Goal: Information Seeking & Learning: Learn about a topic

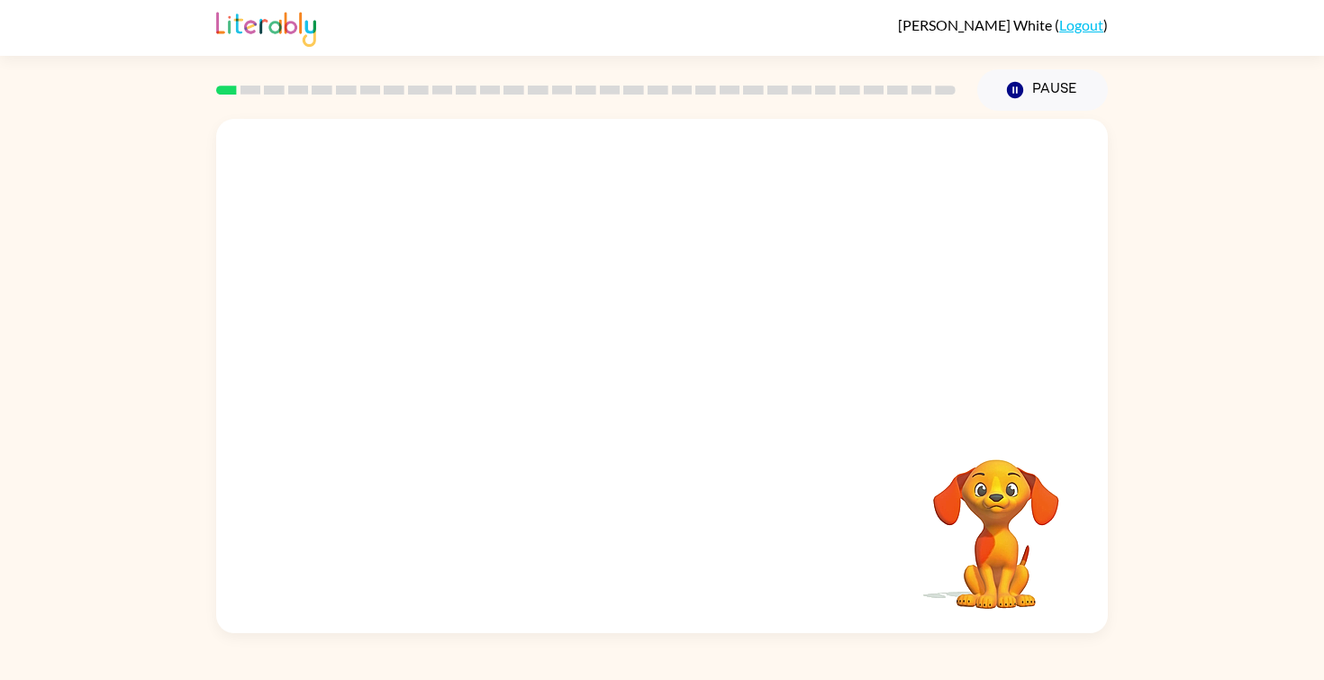
click at [458, 330] on video "Your browser must support playing .mp4 files to use Literably. Please try using…" at bounding box center [661, 270] width 891 height 303
click at [442, 348] on video "Your browser must support playing .mp4 files to use Literably. Please try using…" at bounding box center [661, 270] width 891 height 303
click at [662, 363] on button "button" at bounding box center [661, 385] width 115 height 66
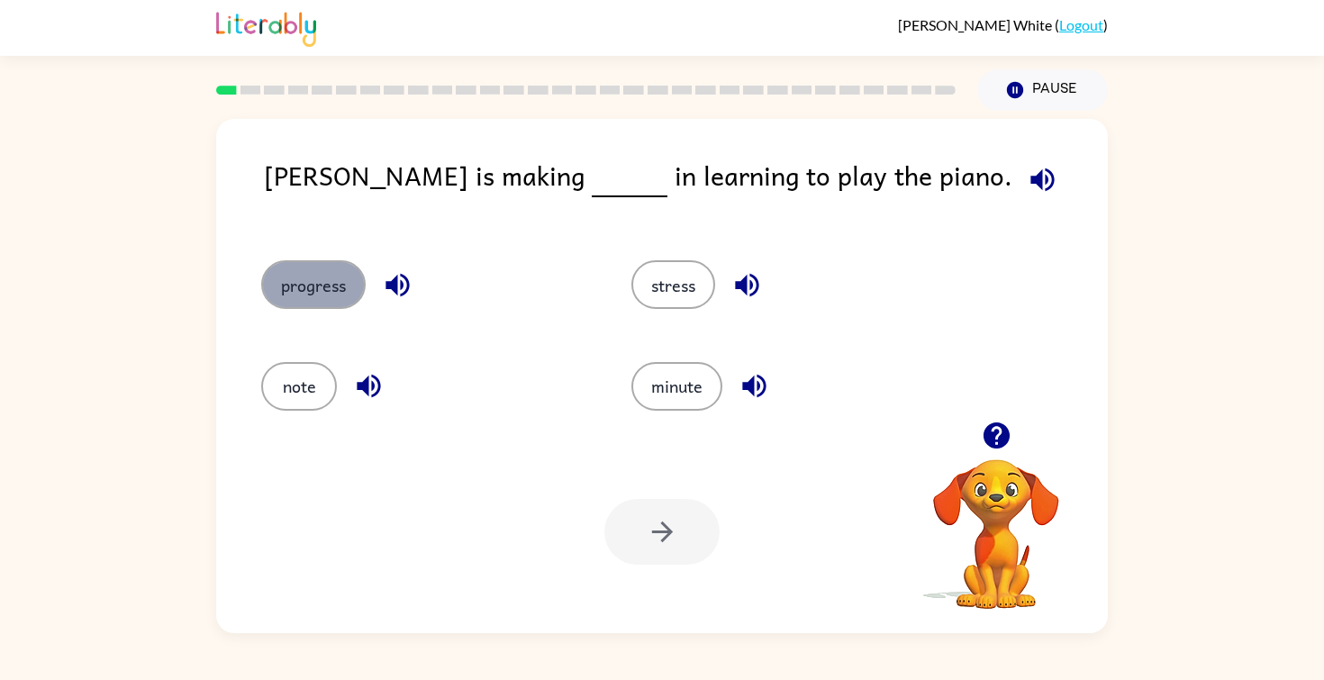
click at [339, 287] on button "progress" at bounding box center [313, 284] width 104 height 49
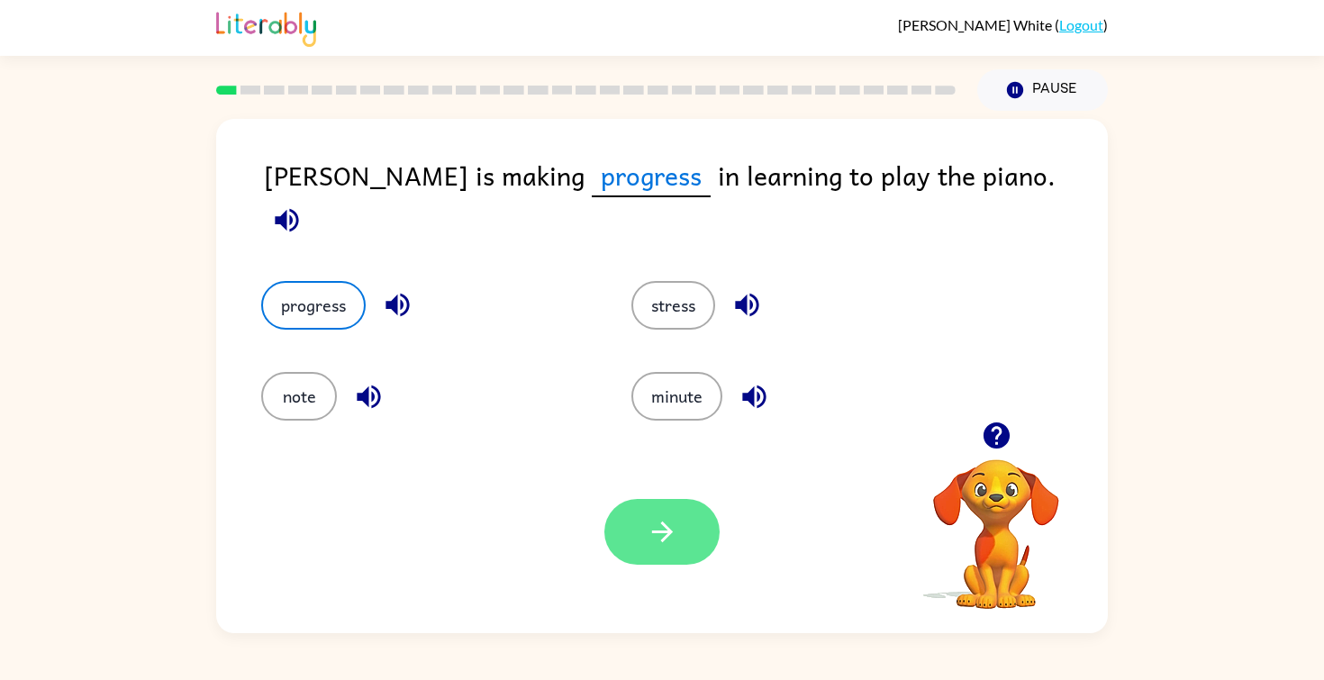
click at [656, 530] on icon "button" at bounding box center [662, 532] width 32 height 32
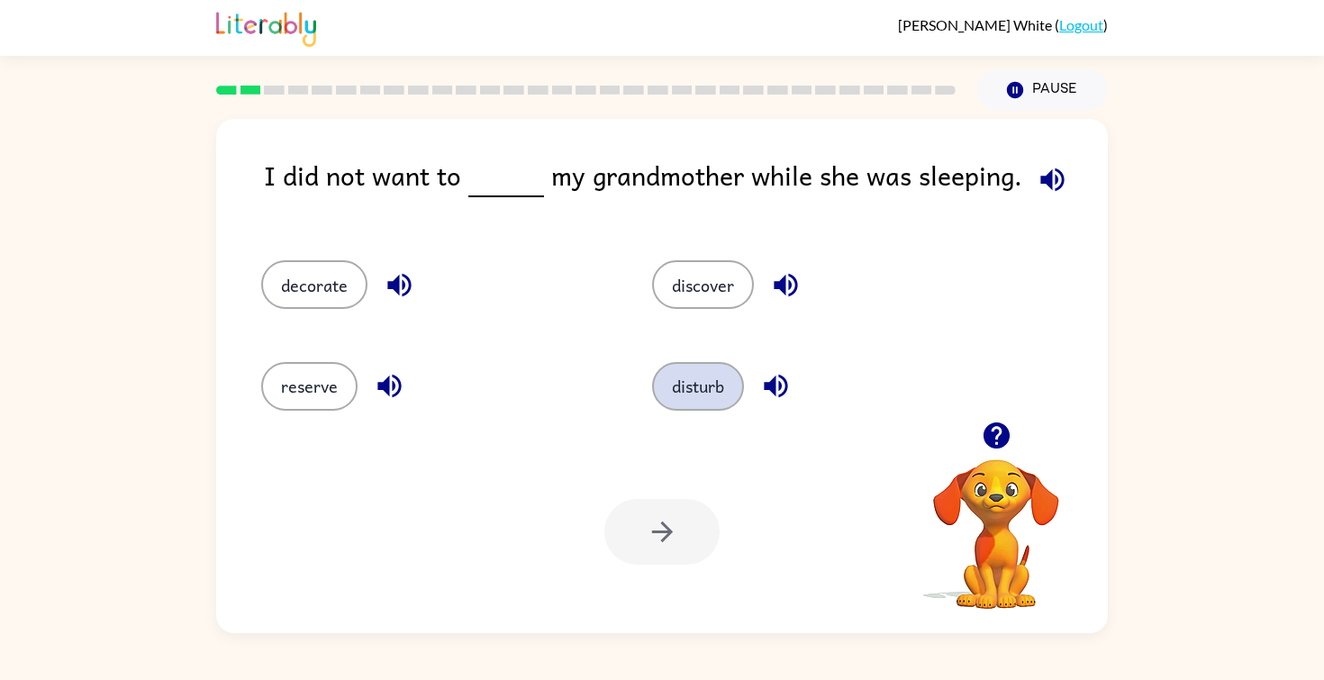
click at [700, 402] on button "disturb" at bounding box center [698, 386] width 92 height 49
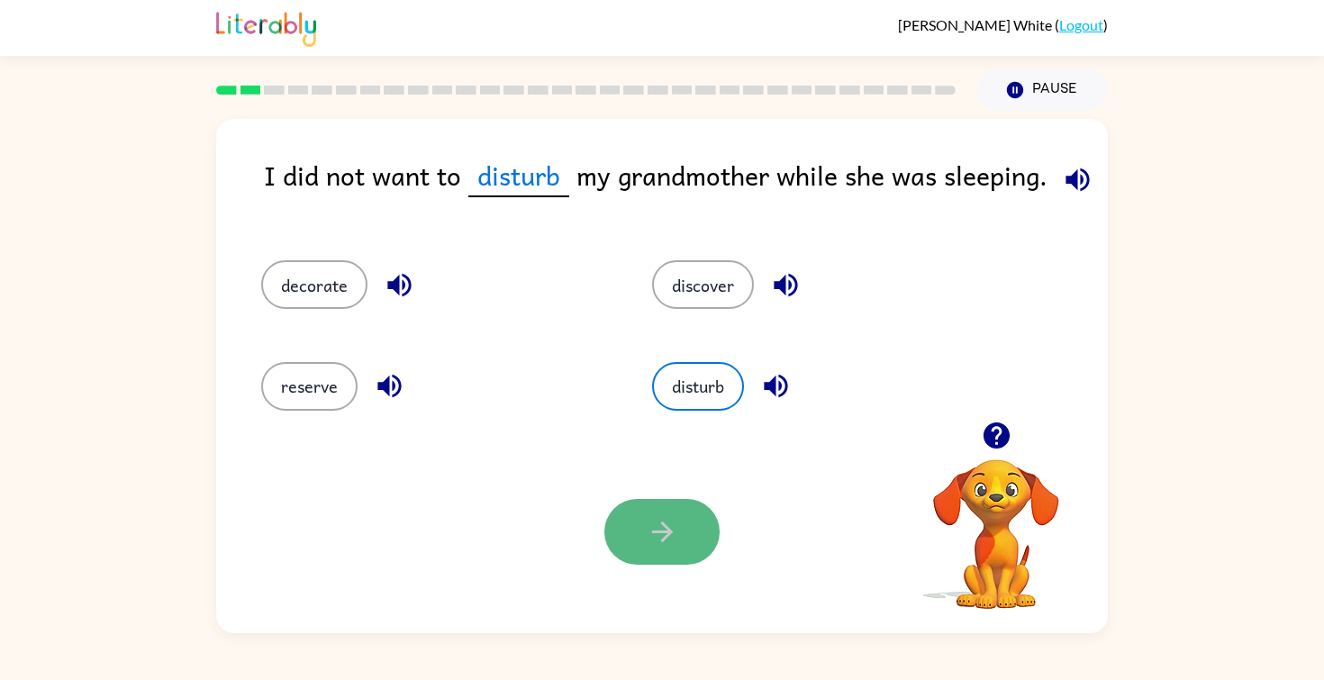
click at [646, 522] on icon "button" at bounding box center [662, 532] width 32 height 32
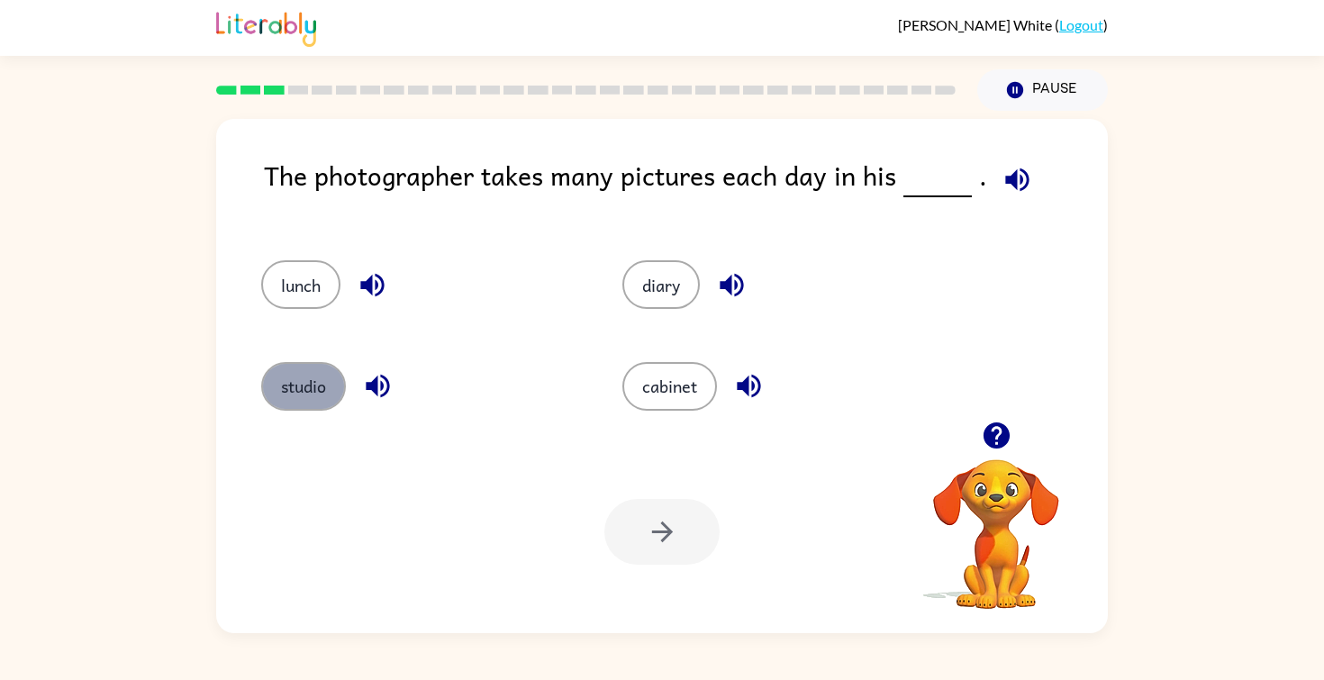
click at [304, 389] on button "studio" at bounding box center [303, 386] width 85 height 49
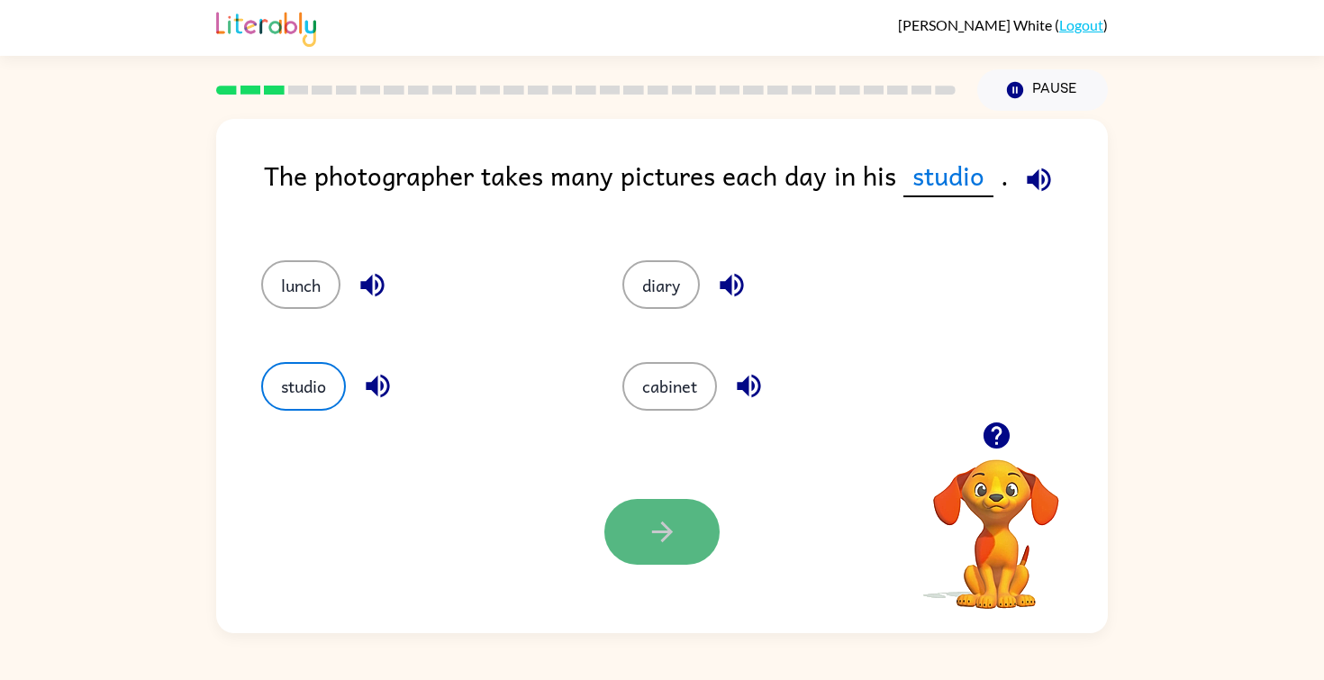
click at [682, 528] on button "button" at bounding box center [661, 532] width 115 height 66
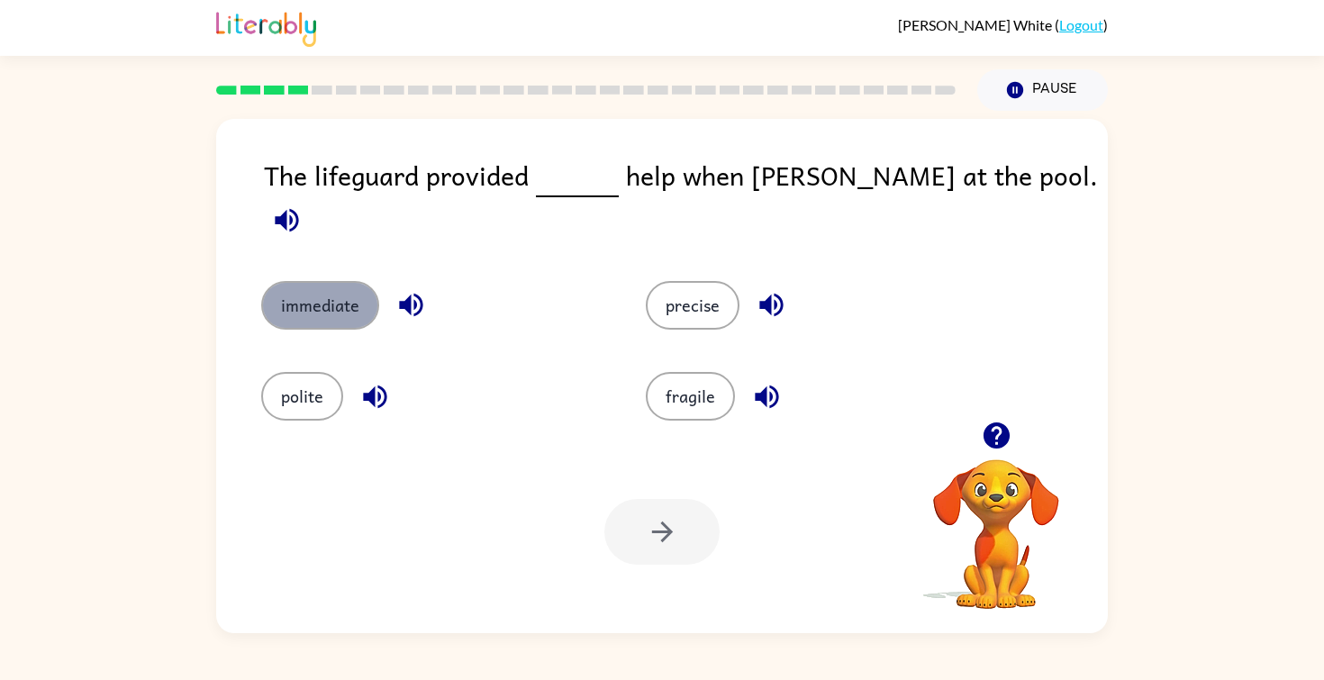
click at [312, 281] on button "immediate" at bounding box center [320, 305] width 118 height 49
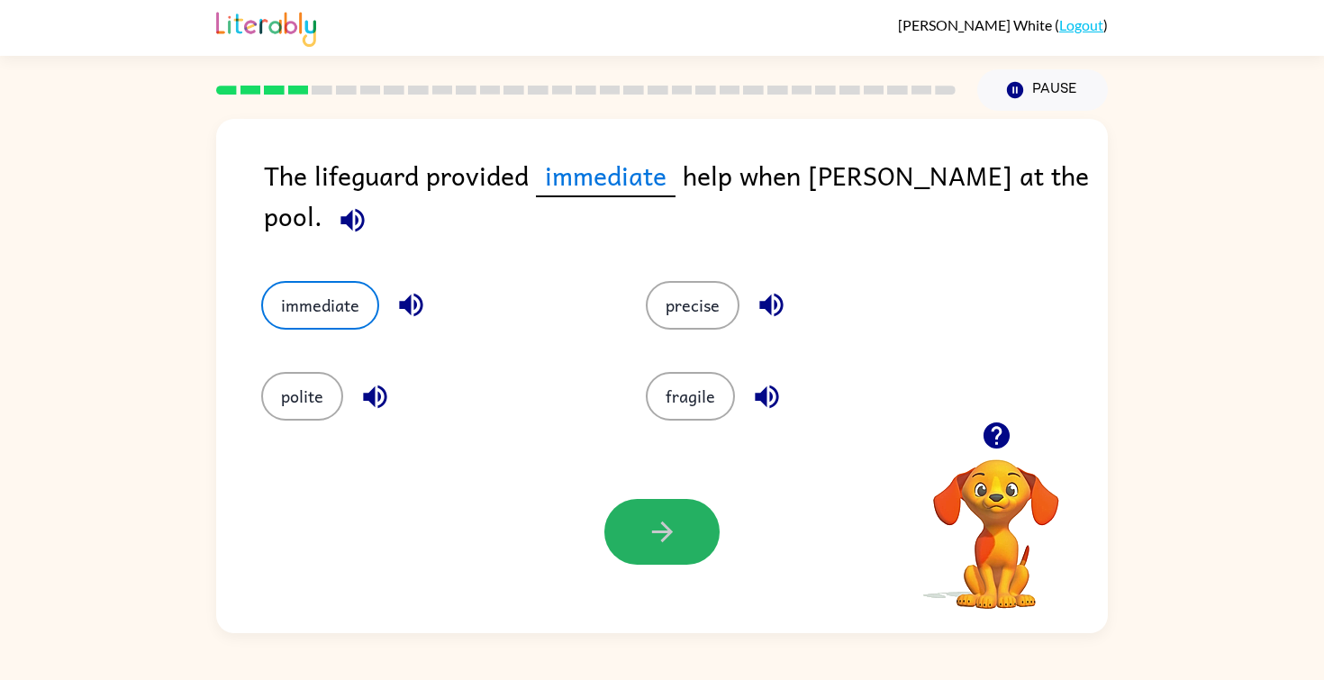
click at [683, 546] on button "button" at bounding box center [661, 532] width 115 height 66
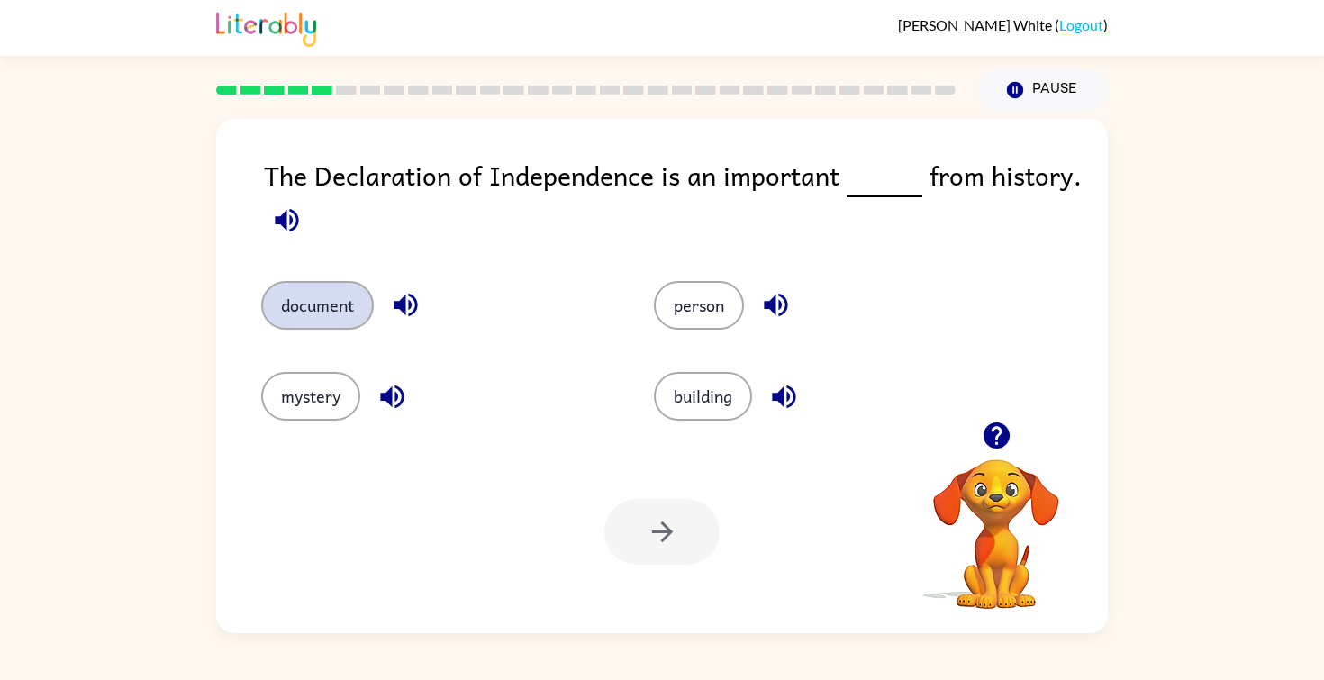
click at [327, 302] on button "document" at bounding box center [317, 305] width 113 height 49
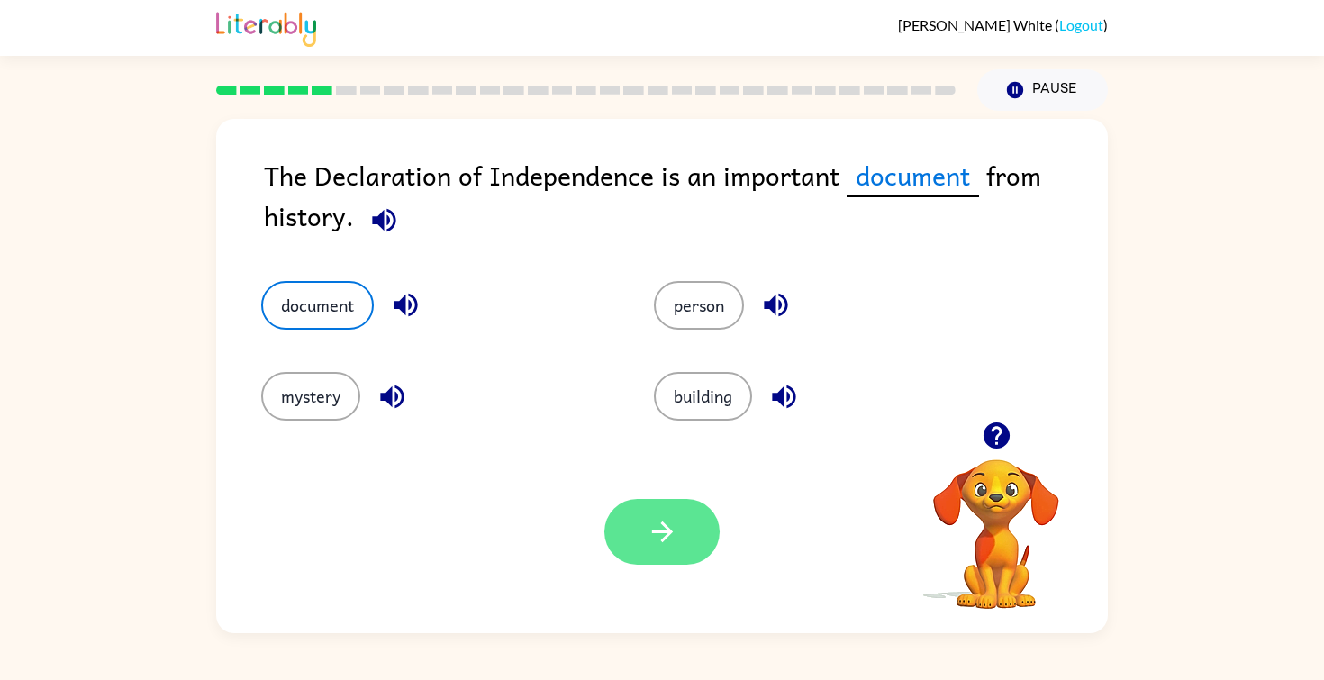
click at [665, 529] on icon "button" at bounding box center [662, 532] width 32 height 32
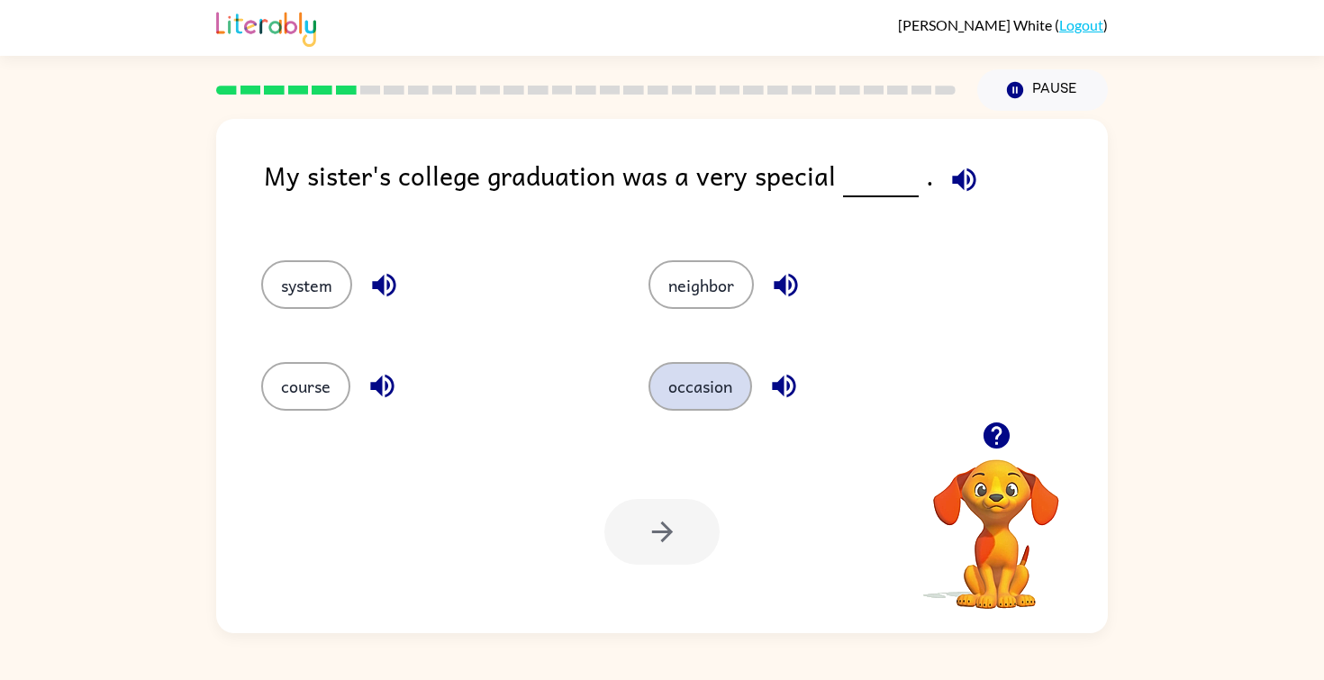
click at [691, 386] on button "occasion" at bounding box center [700, 386] width 104 height 49
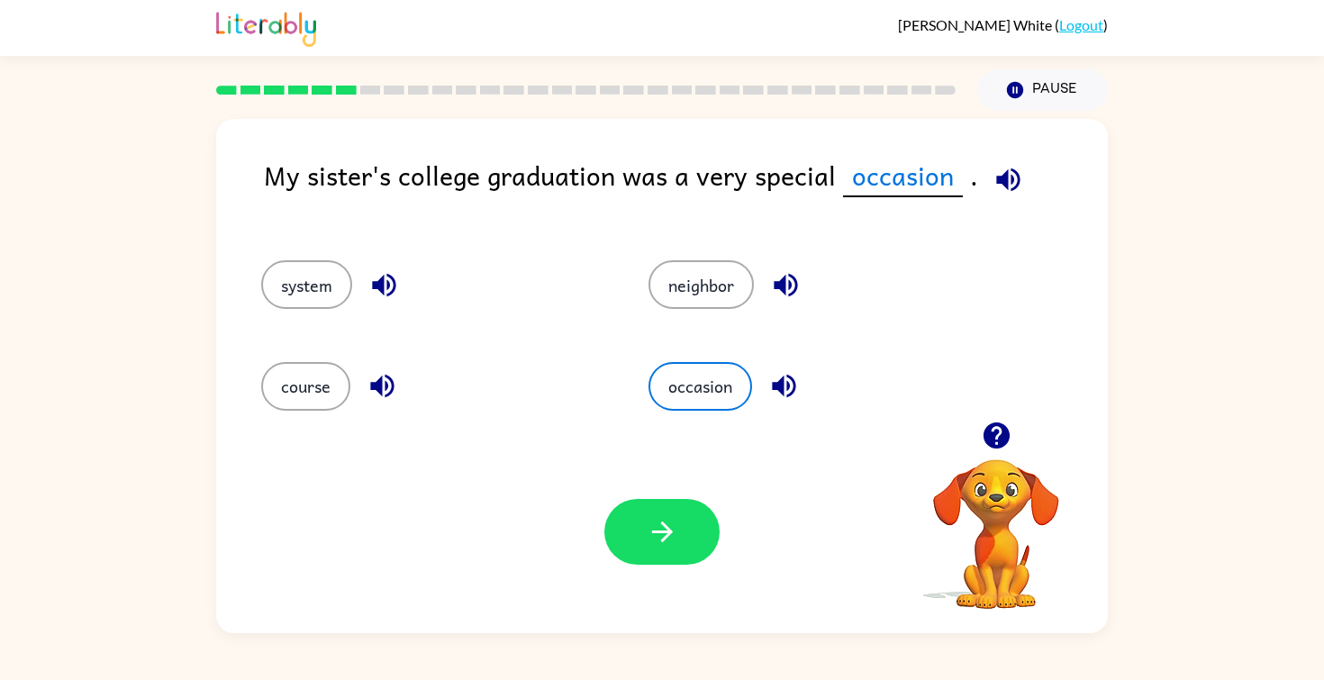
click at [652, 523] on icon "button" at bounding box center [662, 532] width 32 height 32
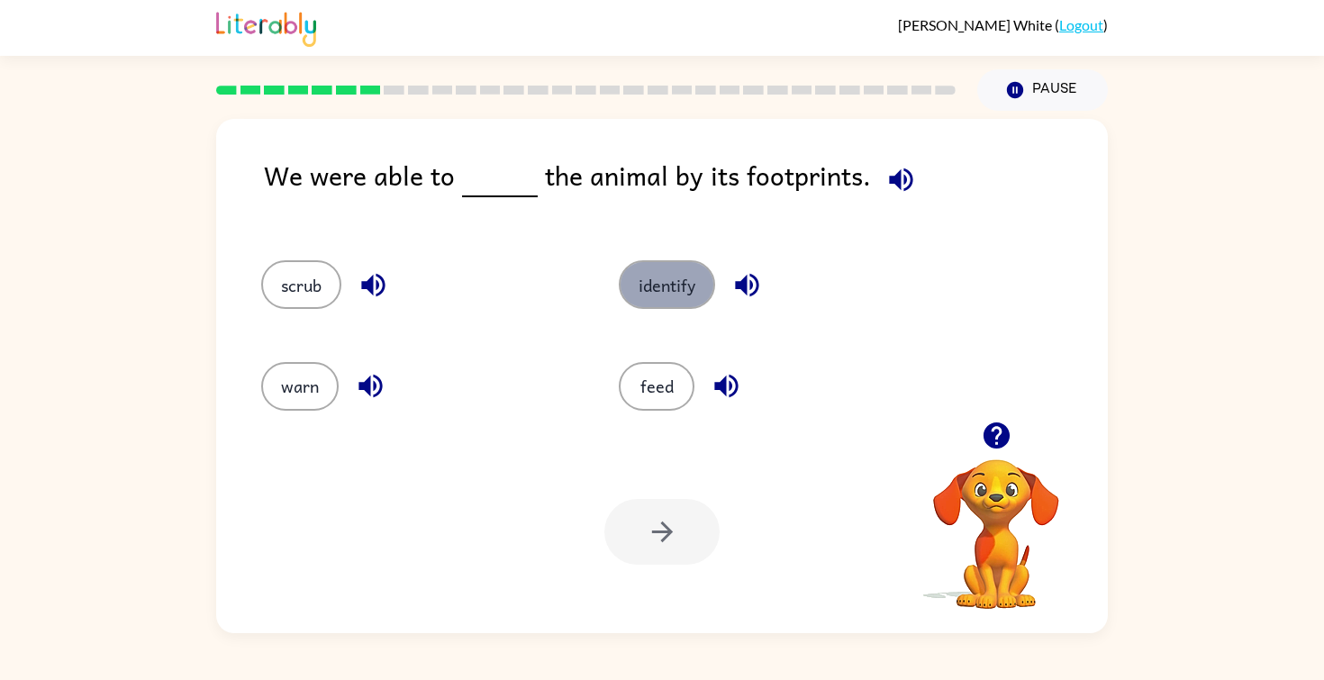
click at [683, 279] on button "identify" at bounding box center [667, 284] width 96 height 49
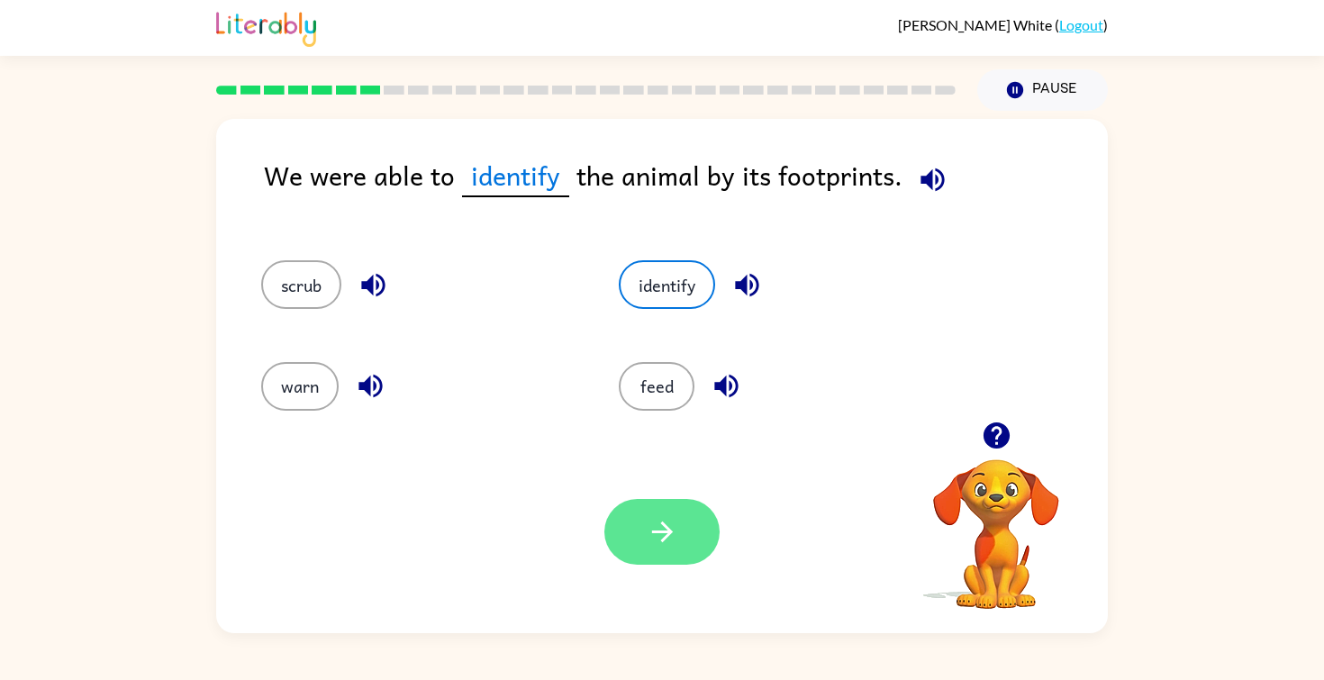
click at [677, 529] on button "button" at bounding box center [661, 532] width 115 height 66
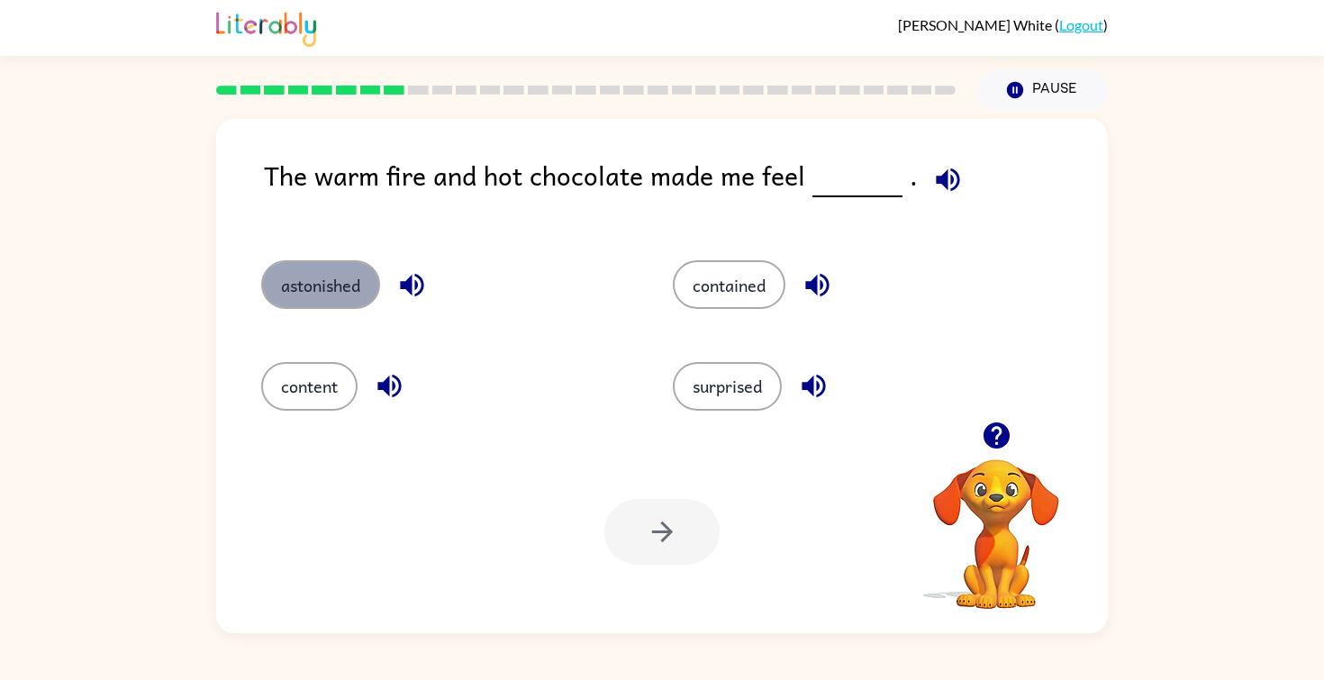
click at [359, 276] on button "astonished" at bounding box center [320, 284] width 119 height 49
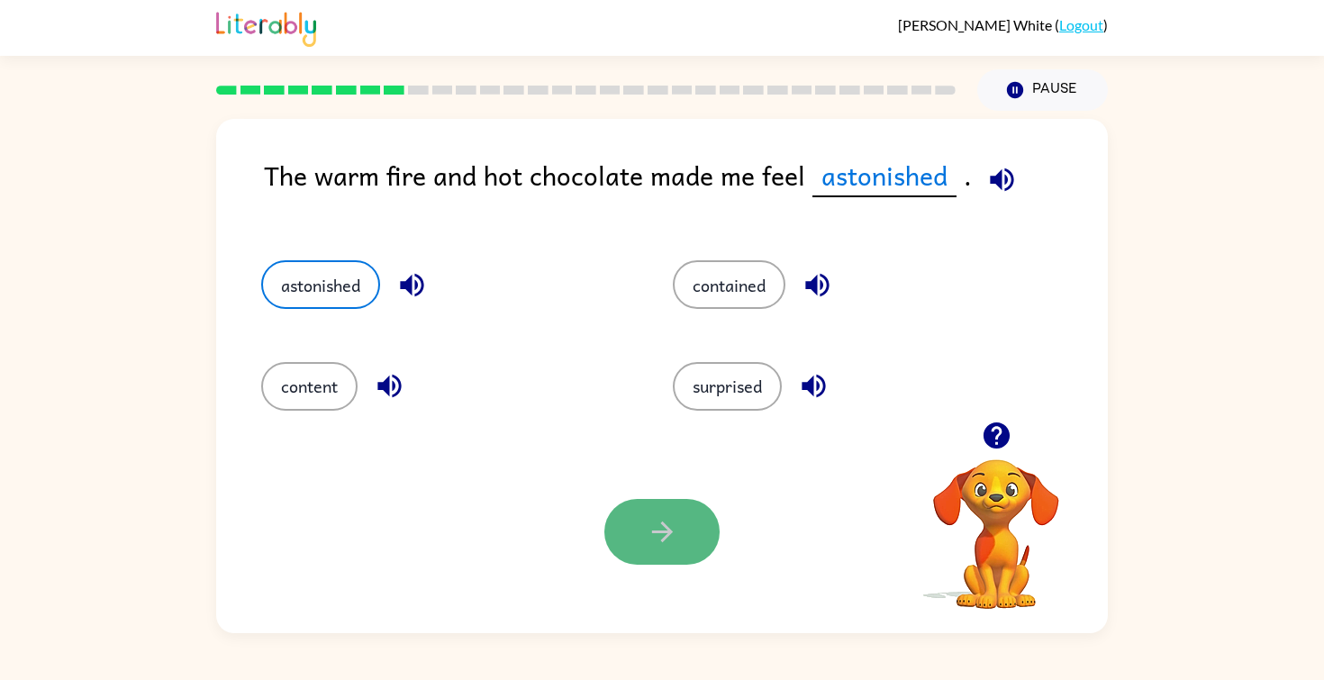
click at [651, 528] on icon "button" at bounding box center [662, 532] width 32 height 32
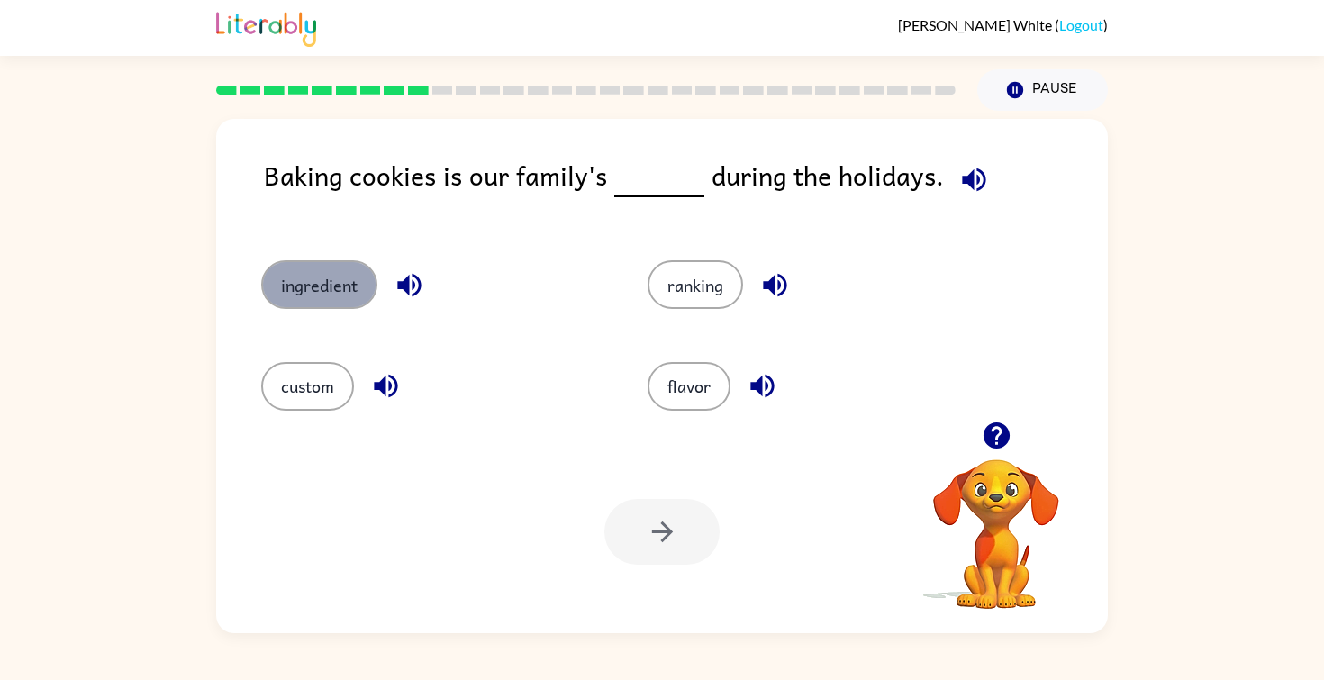
click at [313, 294] on button "ingredient" at bounding box center [319, 284] width 116 height 49
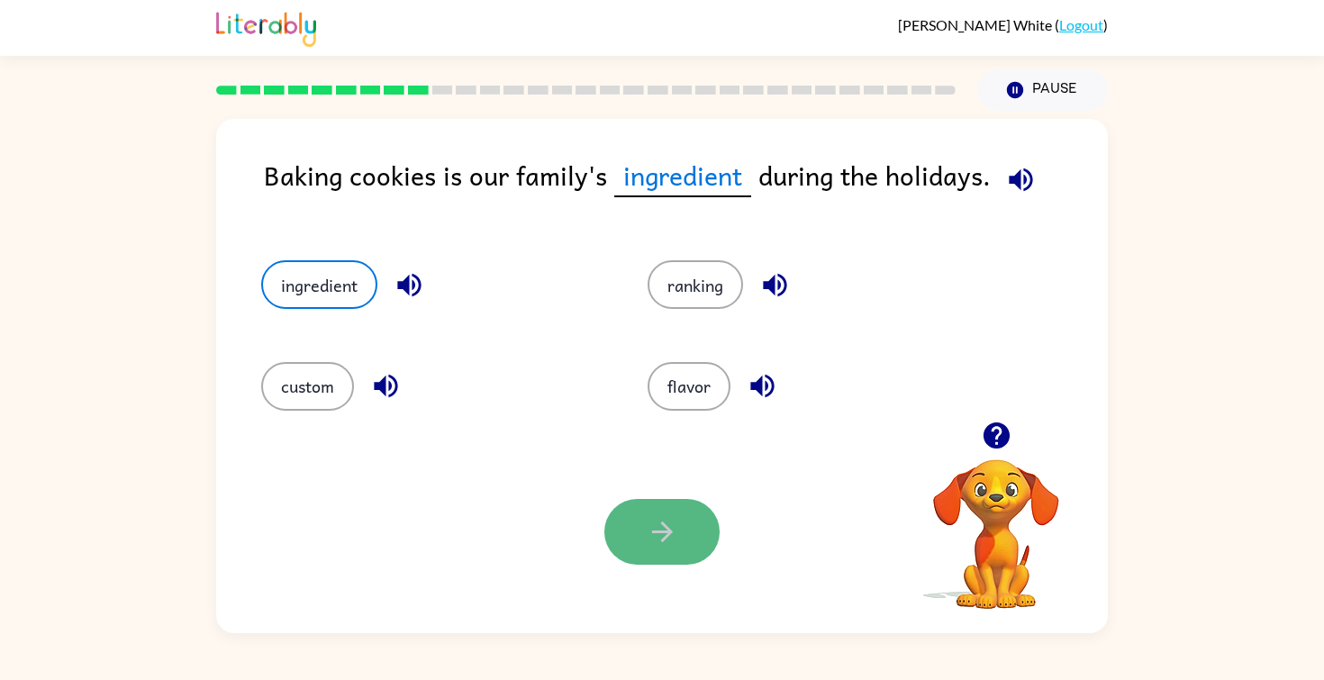
click at [653, 537] on icon "button" at bounding box center [662, 532] width 32 height 32
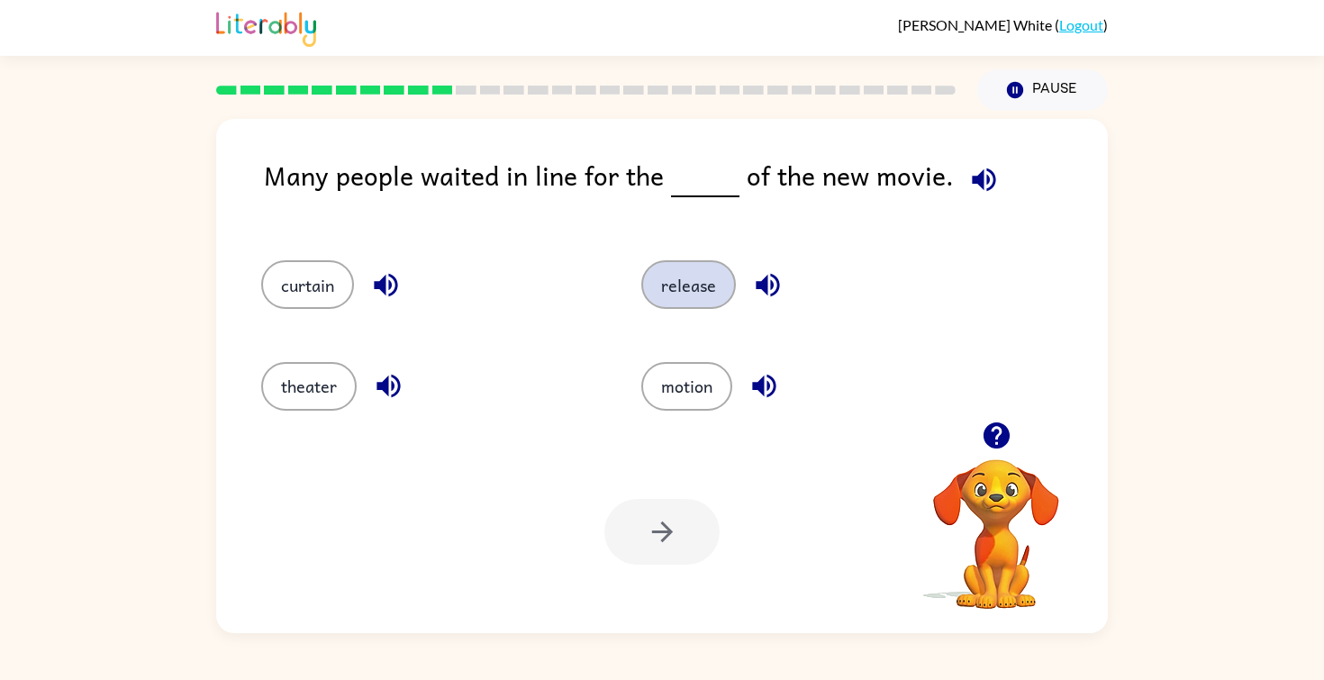
click at [698, 292] on button "release" at bounding box center [688, 284] width 95 height 49
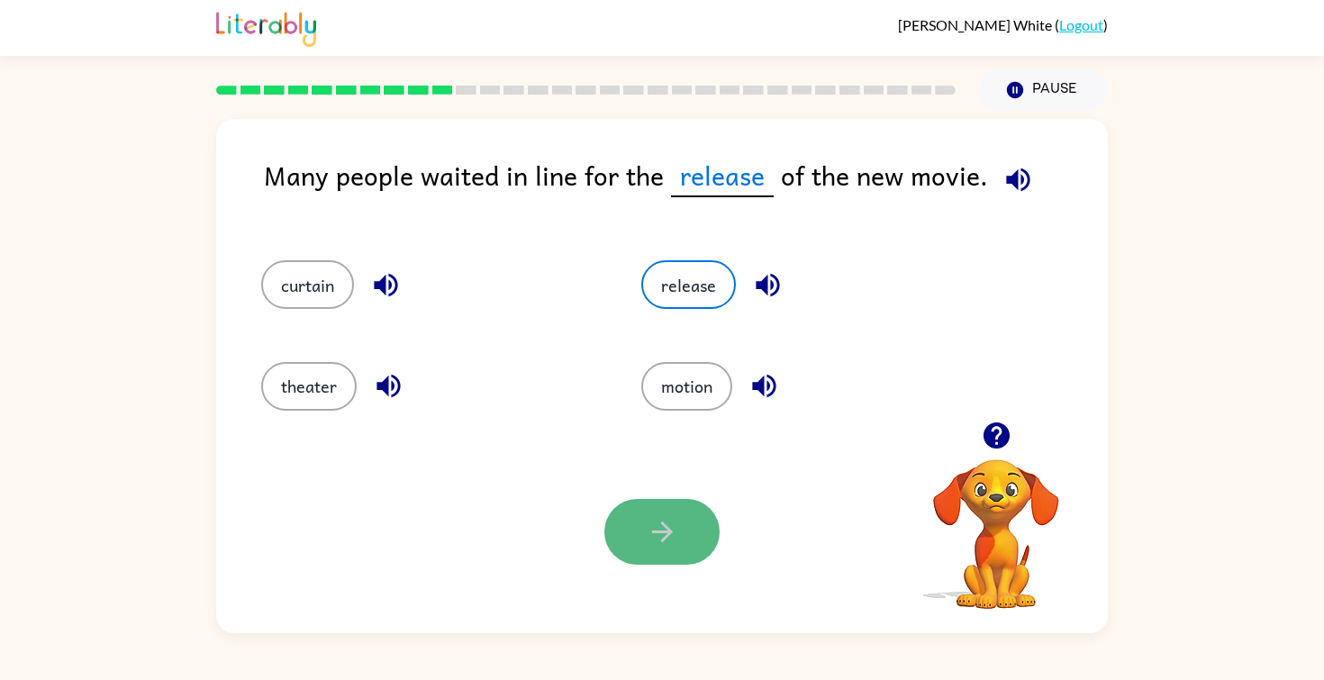
click at [683, 529] on button "button" at bounding box center [661, 532] width 115 height 66
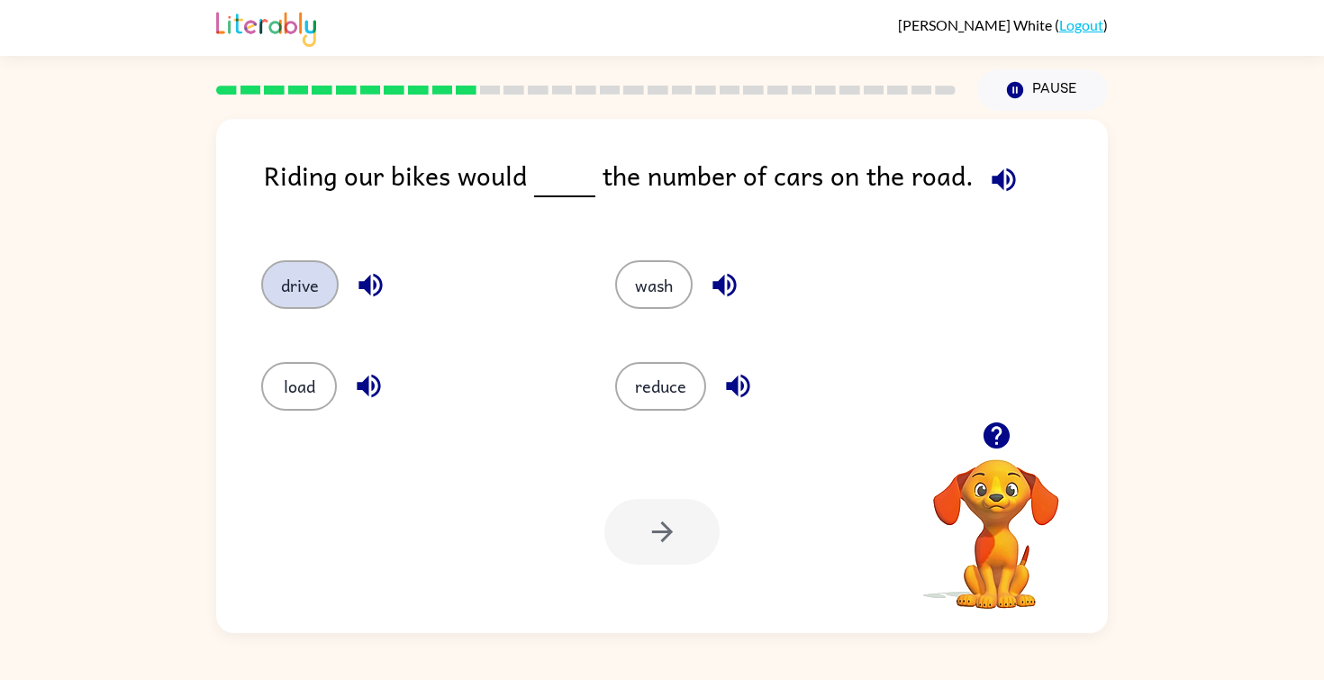
click at [303, 289] on button "drive" at bounding box center [299, 284] width 77 height 49
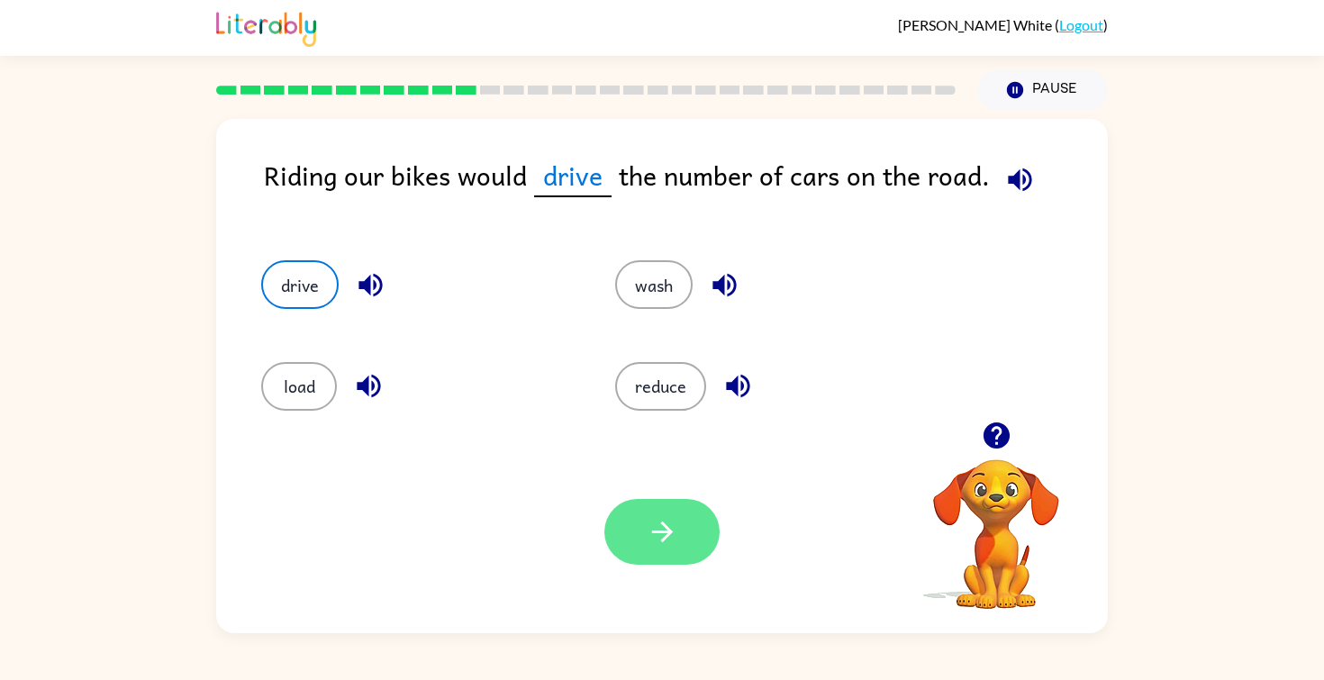
click at [684, 539] on button "button" at bounding box center [661, 532] width 115 height 66
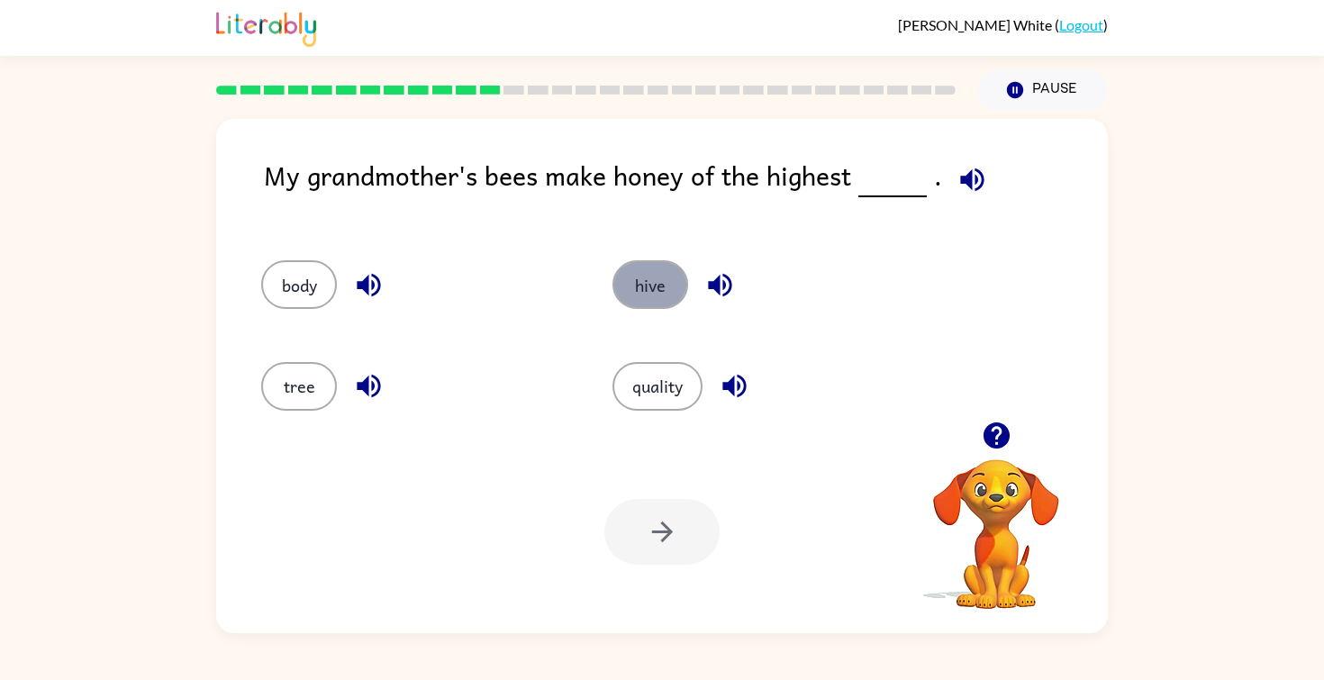
click at [668, 275] on button "hive" at bounding box center [650, 284] width 76 height 49
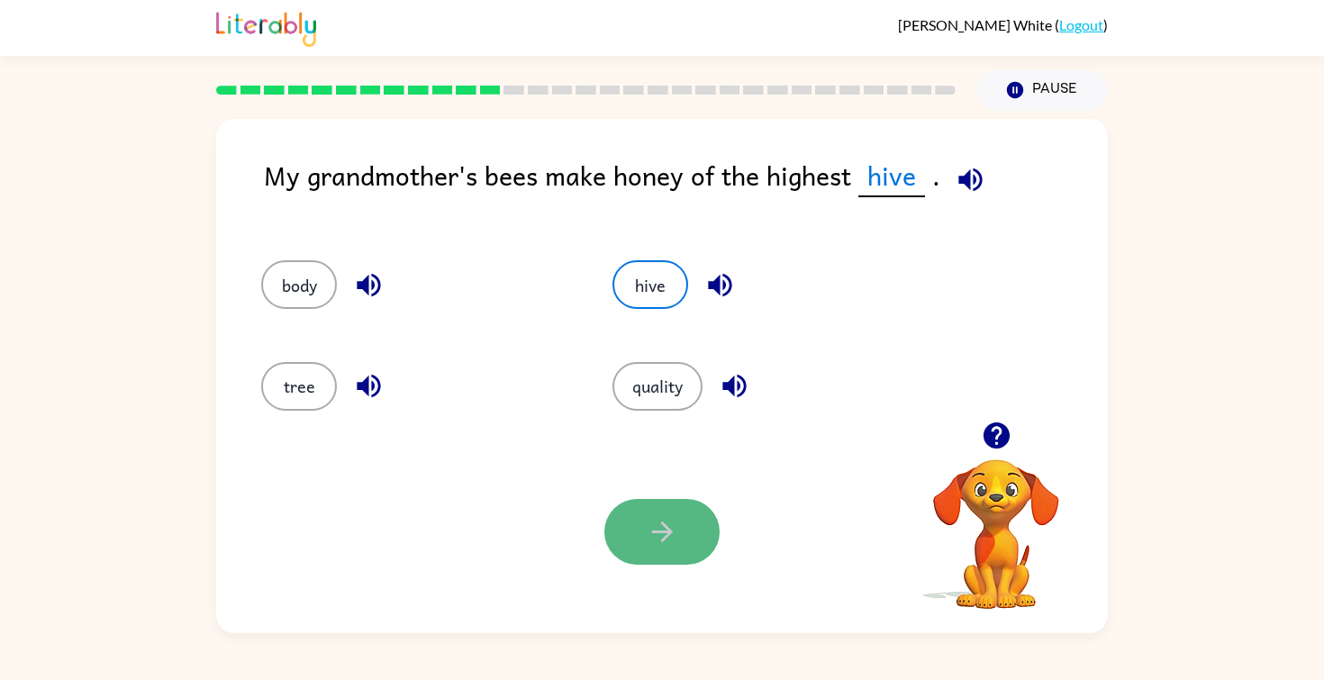
click at [674, 542] on icon "button" at bounding box center [662, 532] width 32 height 32
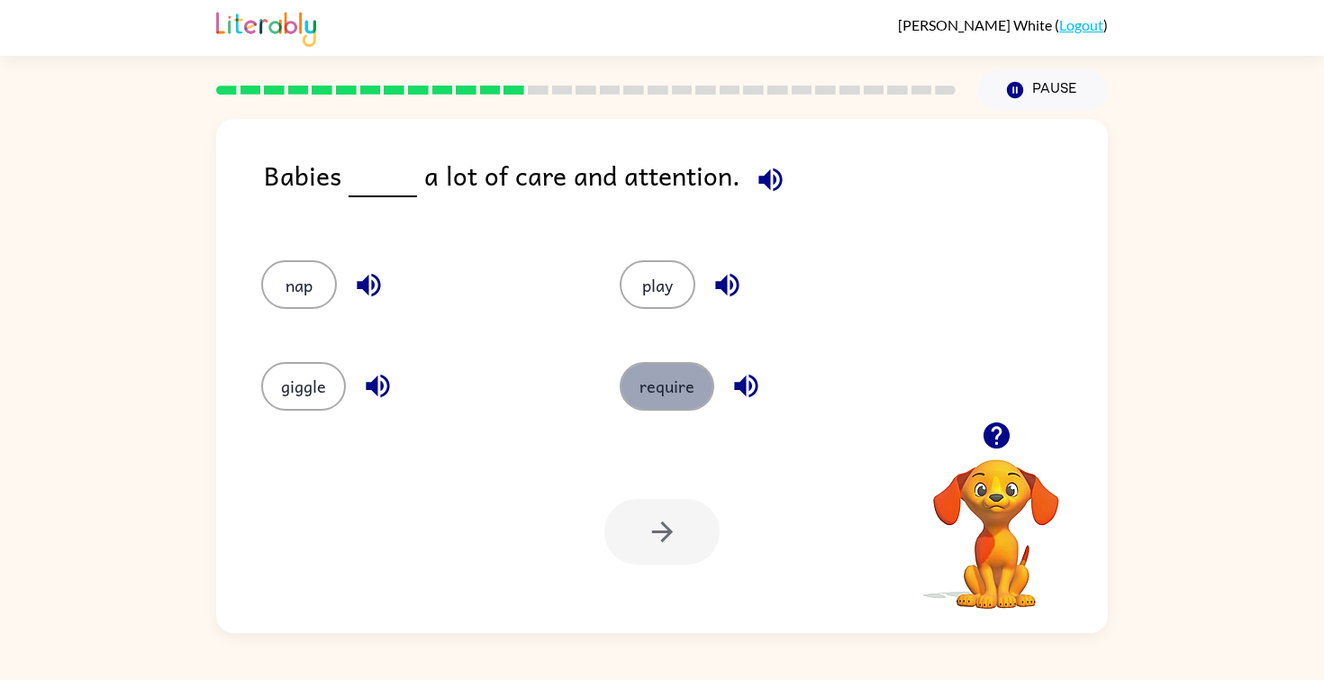
click at [670, 393] on button "require" at bounding box center [666, 386] width 95 height 49
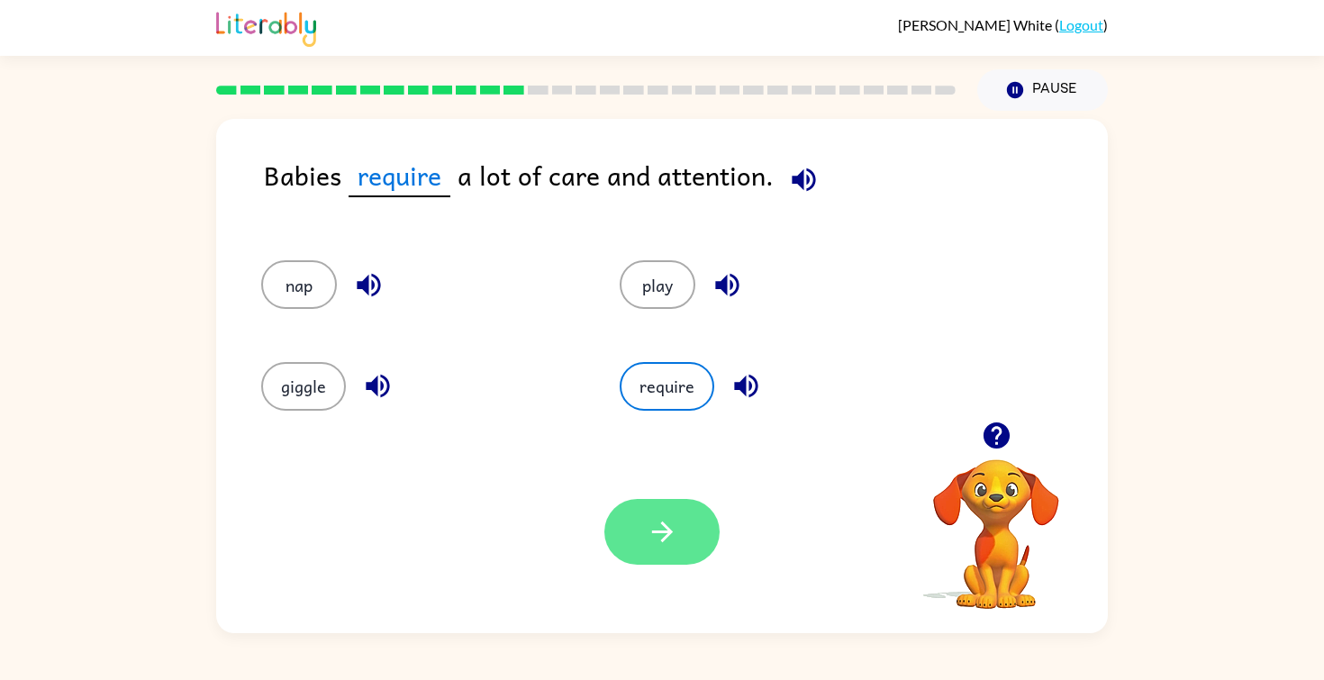
click at [651, 511] on button "button" at bounding box center [661, 532] width 115 height 66
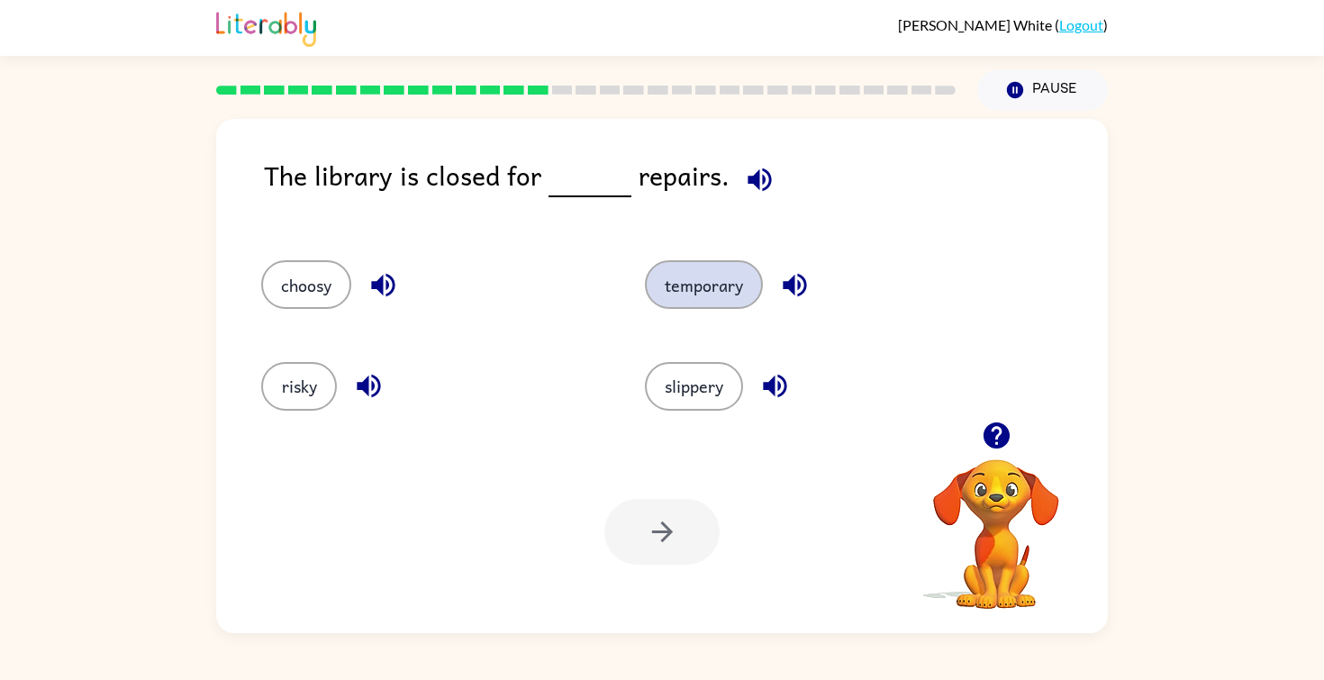
click at [727, 279] on button "temporary" at bounding box center [704, 284] width 118 height 49
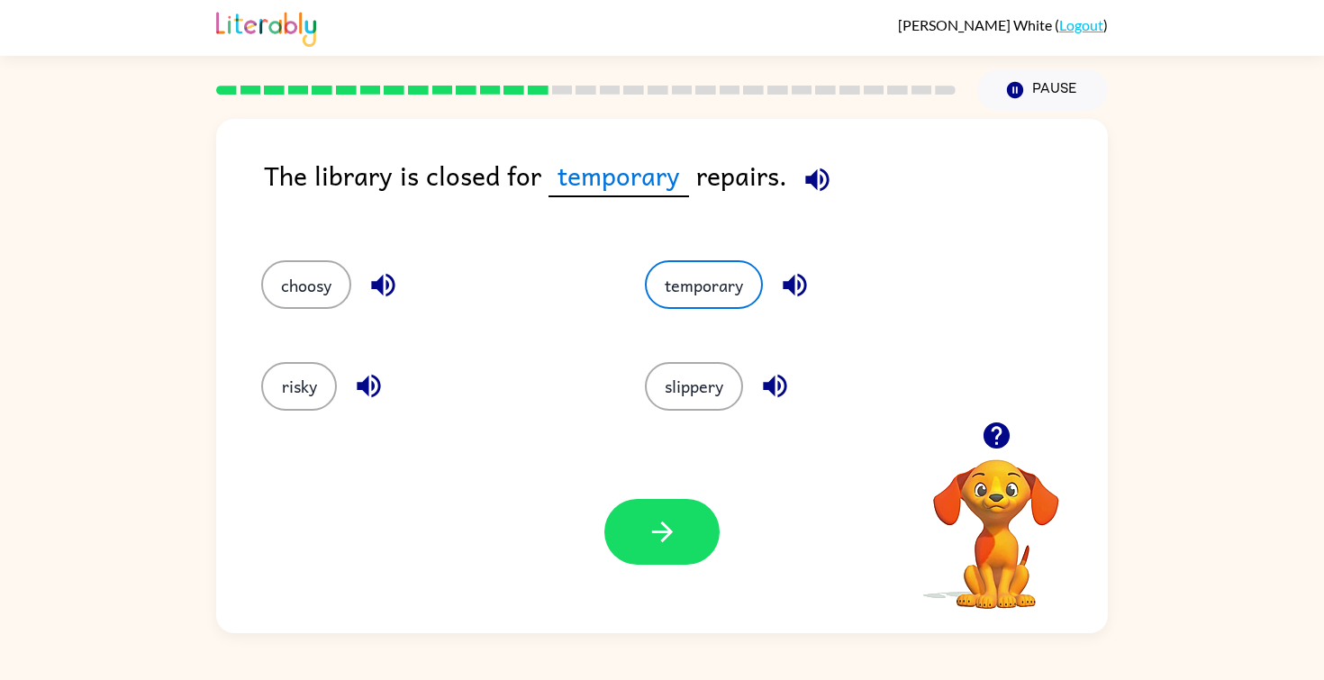
click at [673, 568] on div "Your browser must support playing .mp4 files to use Literably. Please try using…" at bounding box center [661, 531] width 891 height 203
click at [673, 534] on icon "button" at bounding box center [662, 532] width 32 height 32
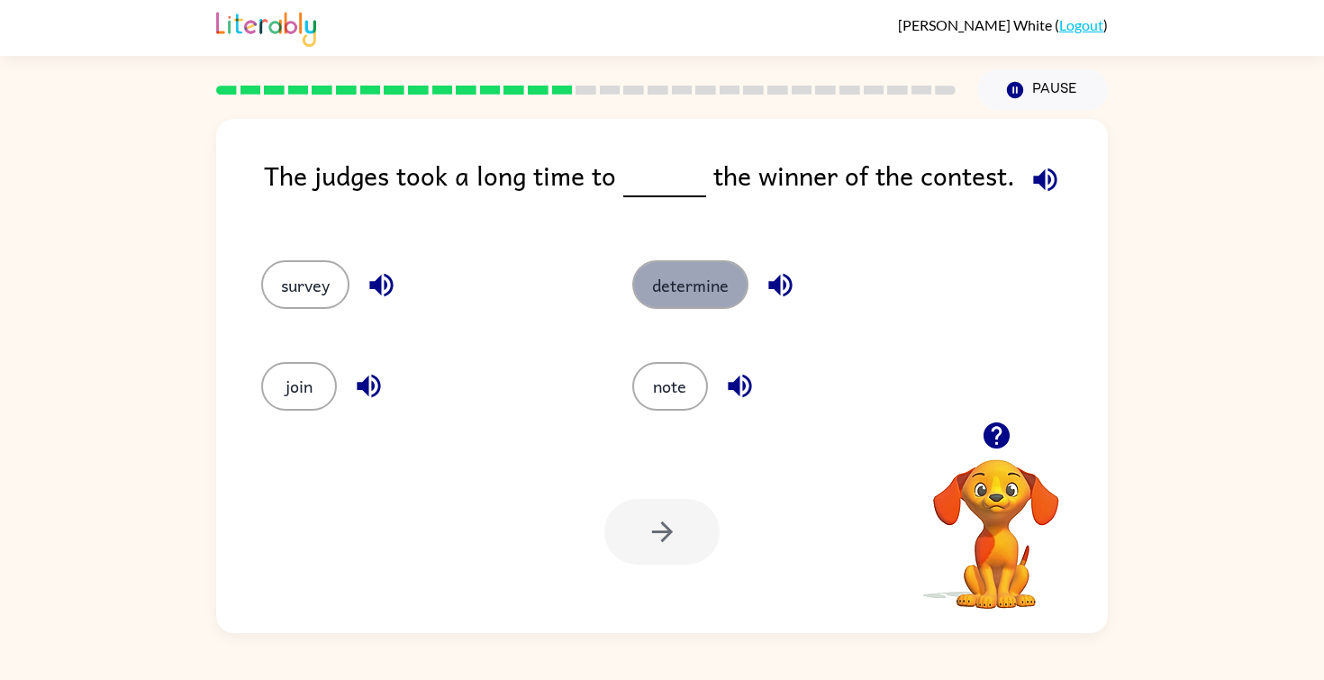
click at [724, 279] on button "determine" at bounding box center [690, 284] width 116 height 49
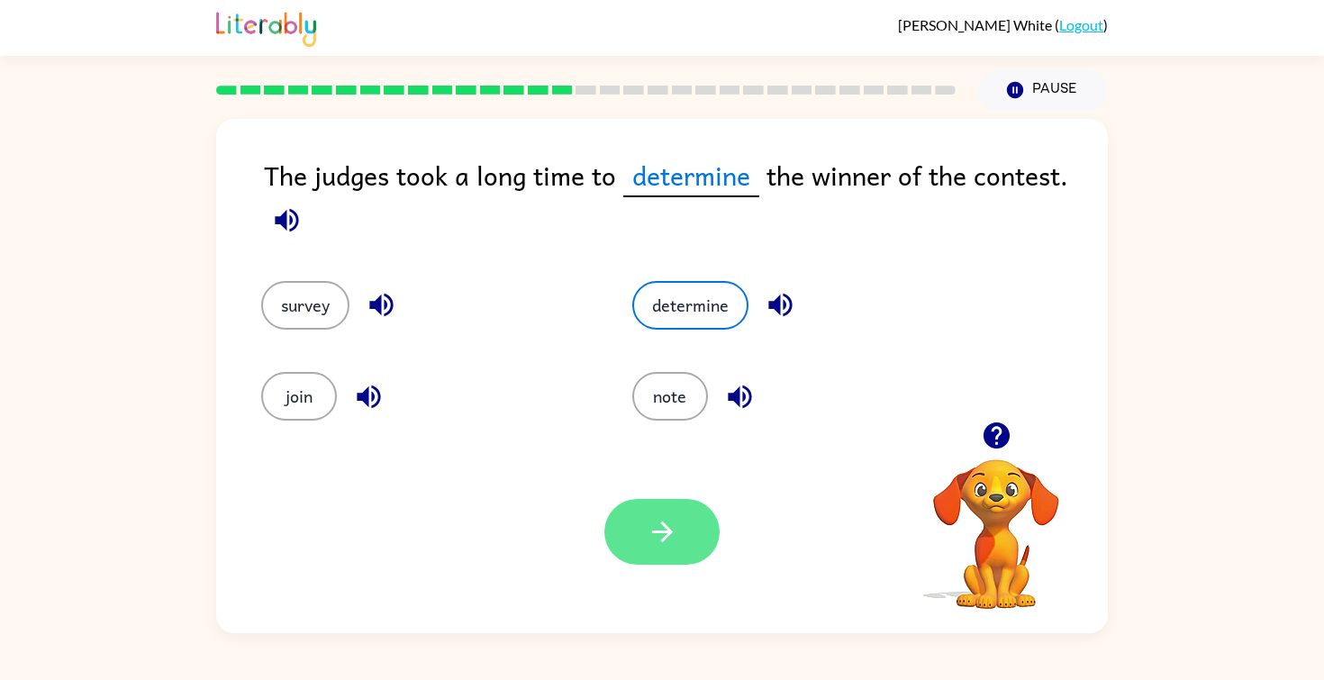
click at [665, 526] on icon "button" at bounding box center [661, 531] width 21 height 21
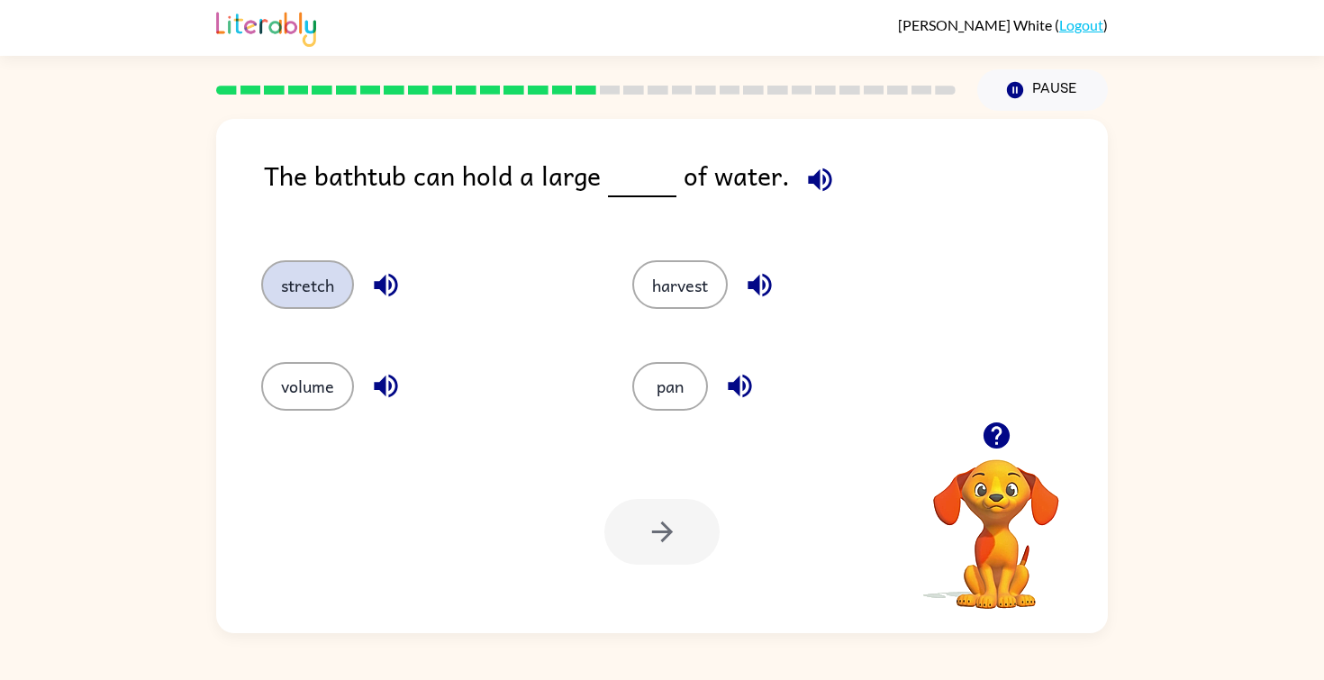
click at [306, 294] on button "stretch" at bounding box center [307, 284] width 93 height 49
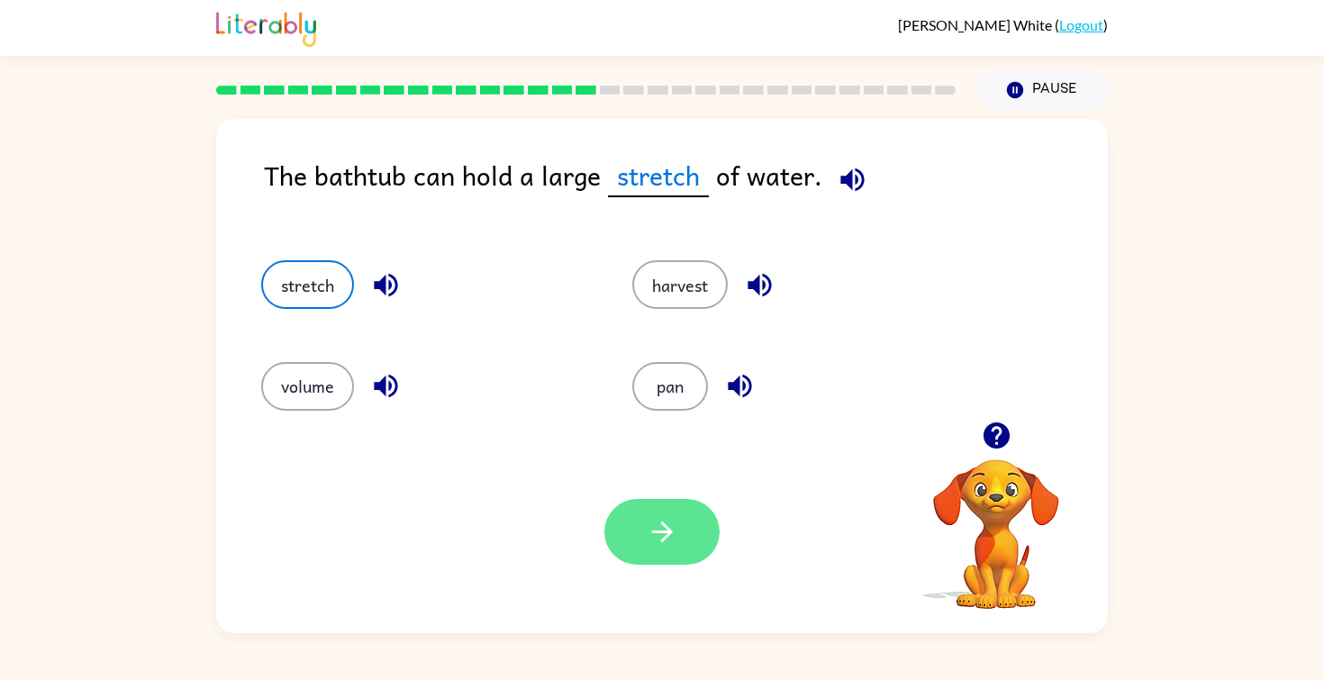
click at [646, 534] on icon "button" at bounding box center [662, 532] width 32 height 32
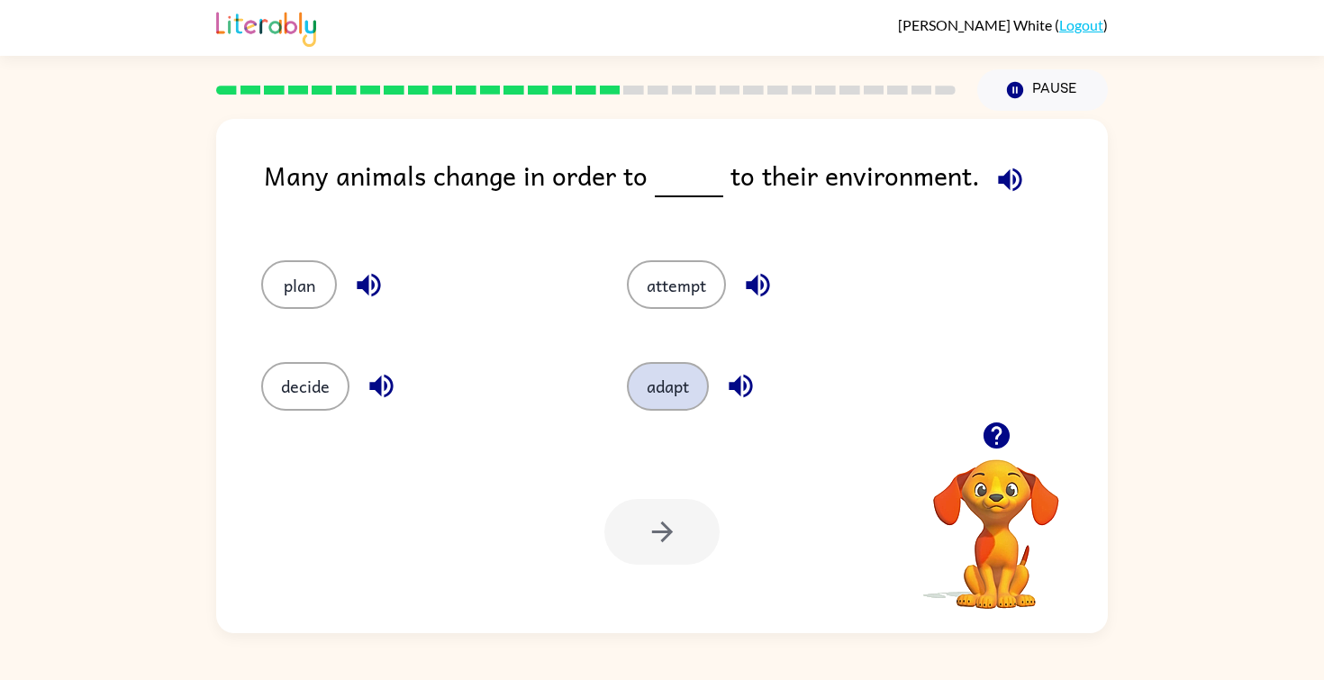
drag, startPoint x: 650, startPoint y: 386, endPoint x: 643, endPoint y: 367, distance: 20.2
click at [650, 385] on button "adapt" at bounding box center [668, 386] width 82 height 49
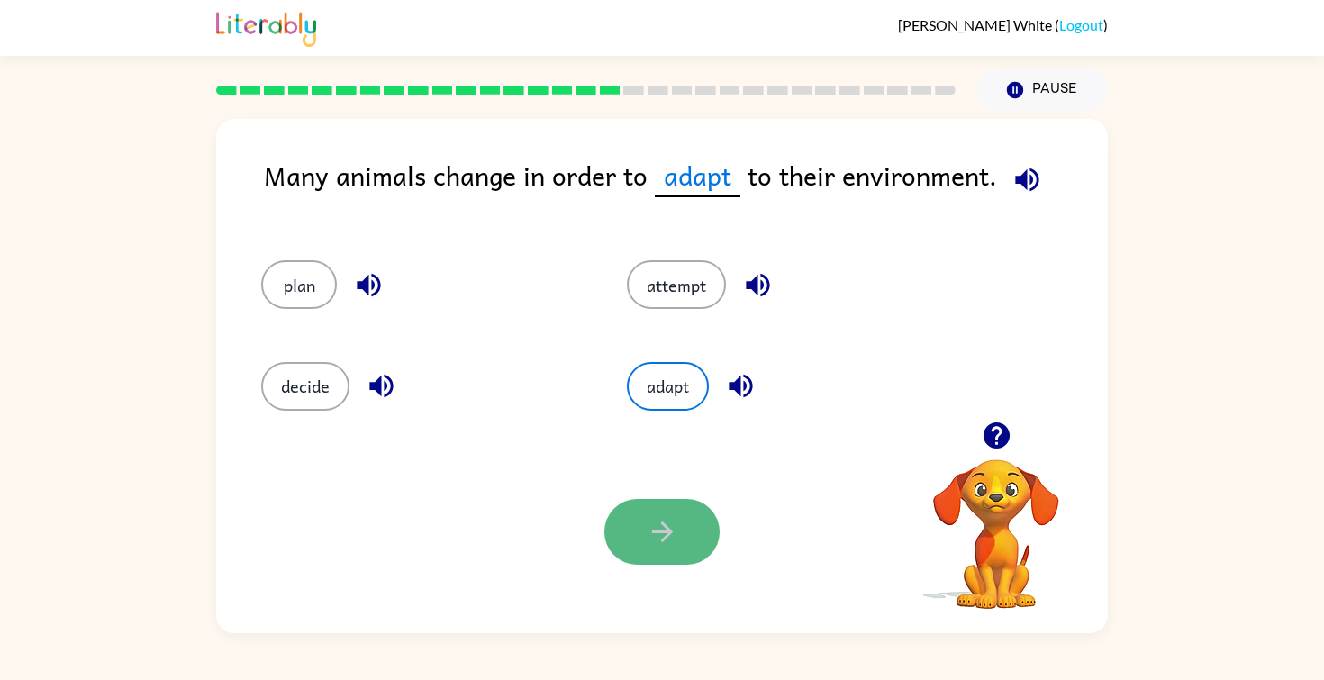
click at [650, 556] on button "button" at bounding box center [661, 532] width 115 height 66
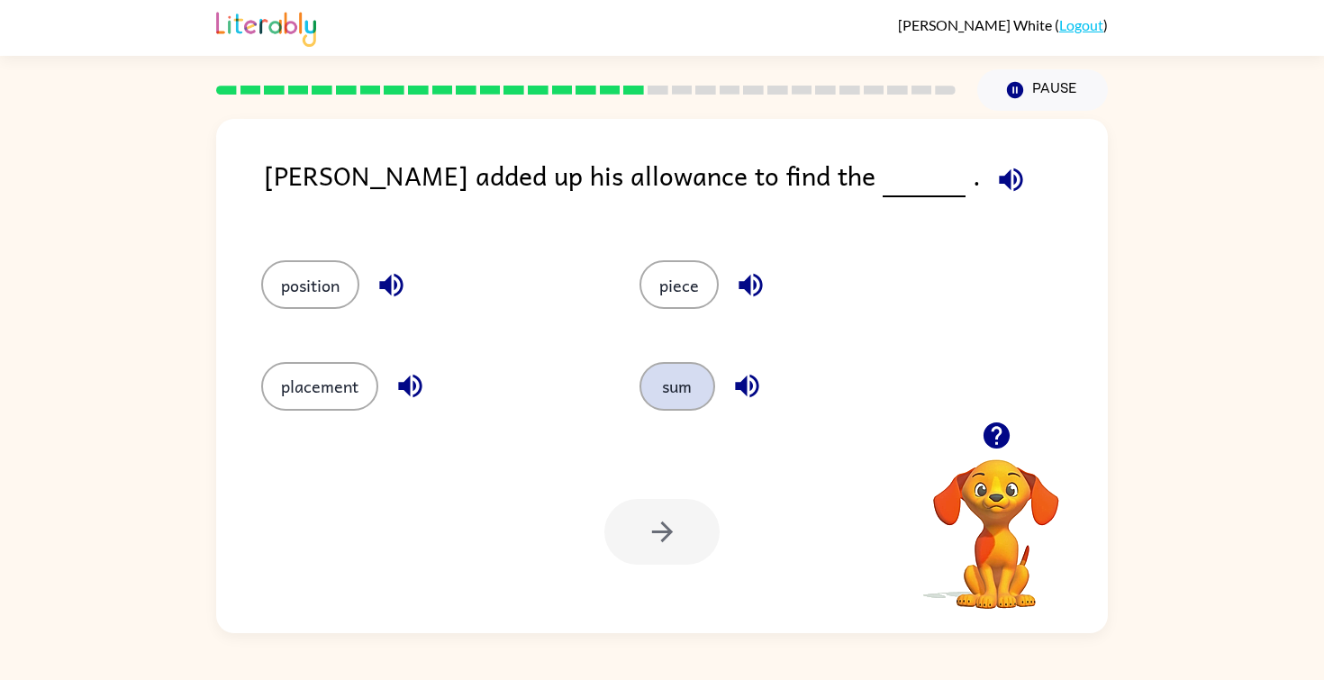
click at [676, 390] on button "sum" at bounding box center [677, 386] width 76 height 49
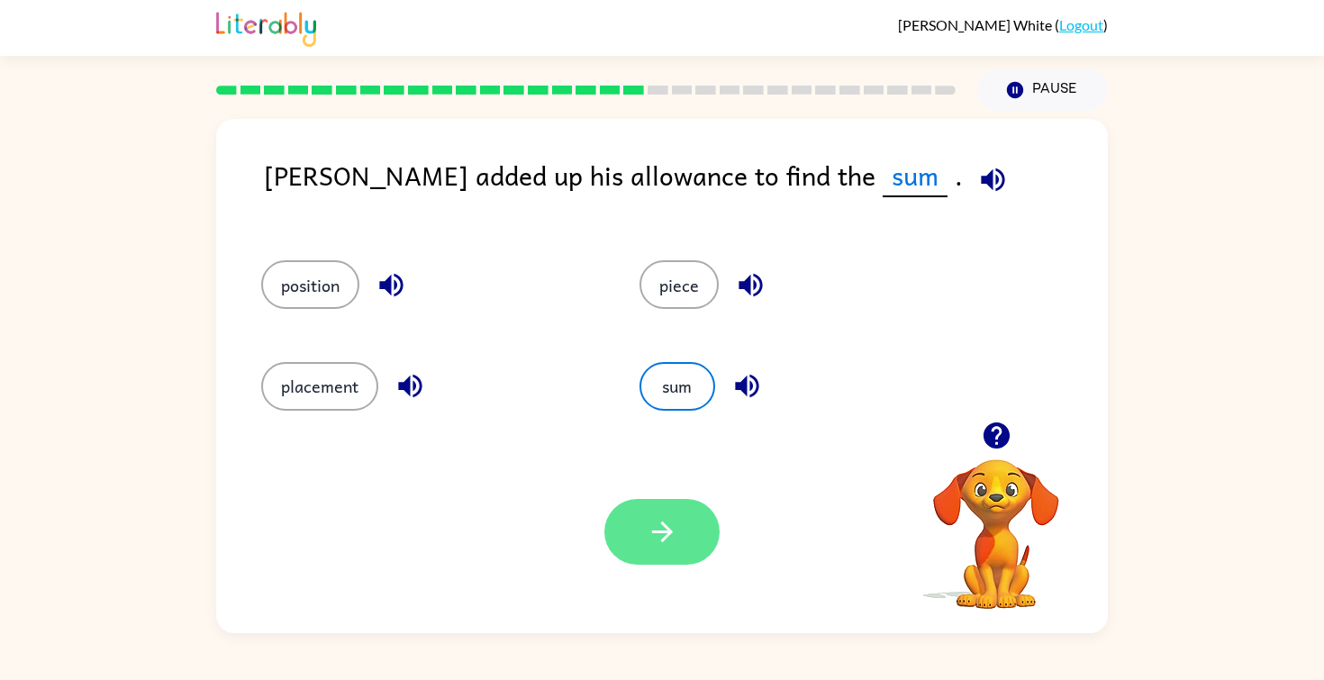
click at [654, 544] on icon "button" at bounding box center [662, 532] width 32 height 32
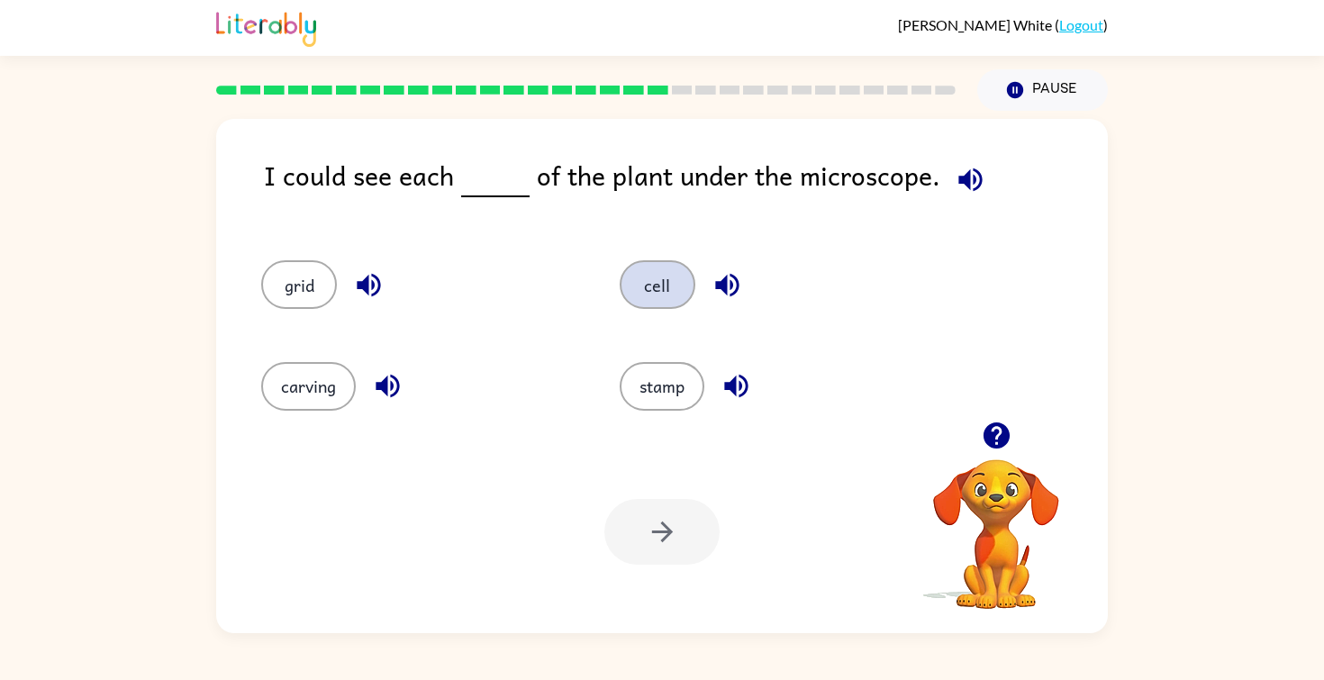
click at [661, 290] on button "cell" at bounding box center [657, 284] width 76 height 49
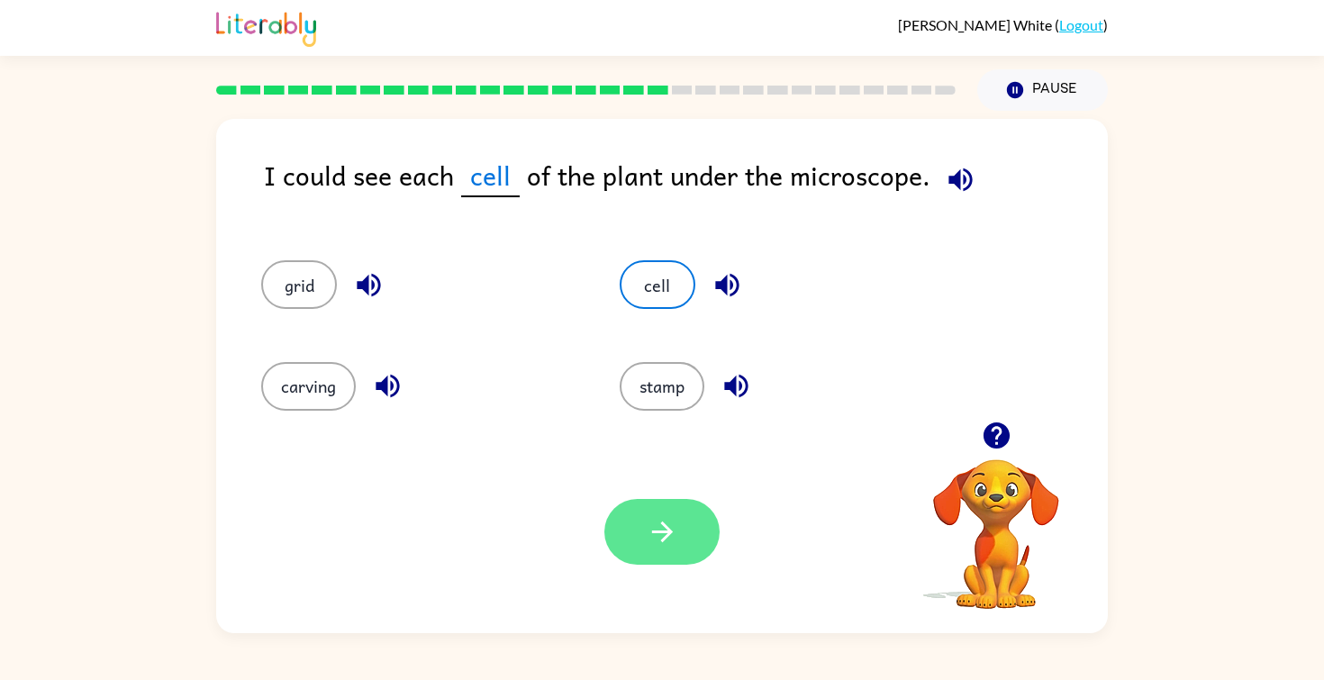
click at [662, 530] on icon "button" at bounding box center [662, 532] width 32 height 32
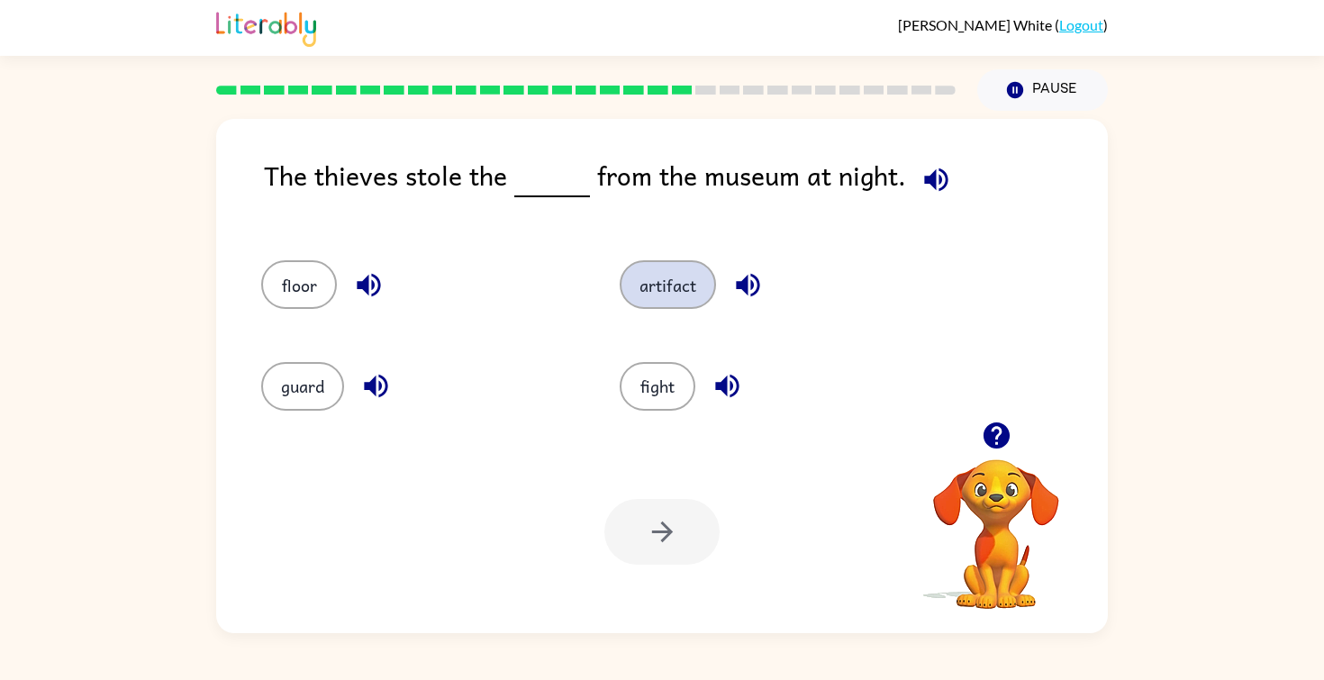
click at [651, 282] on button "artifact" at bounding box center [667, 284] width 96 height 49
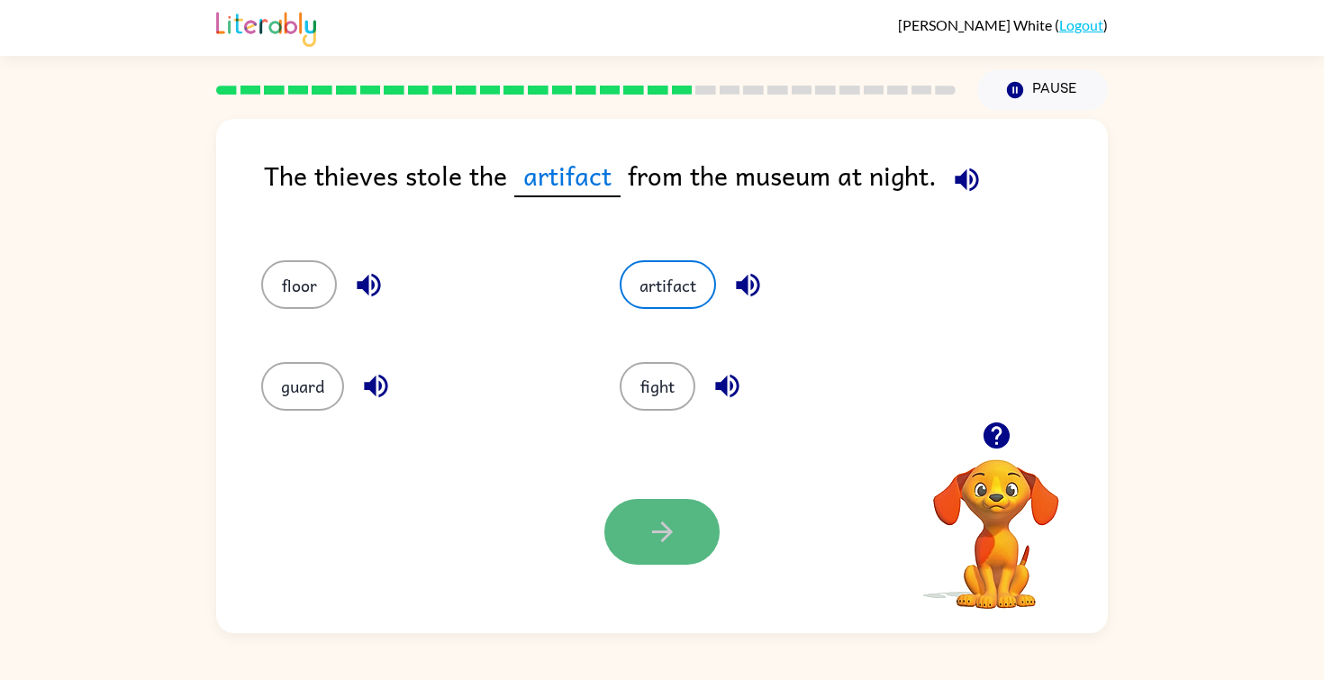
click at [678, 535] on button "button" at bounding box center [661, 532] width 115 height 66
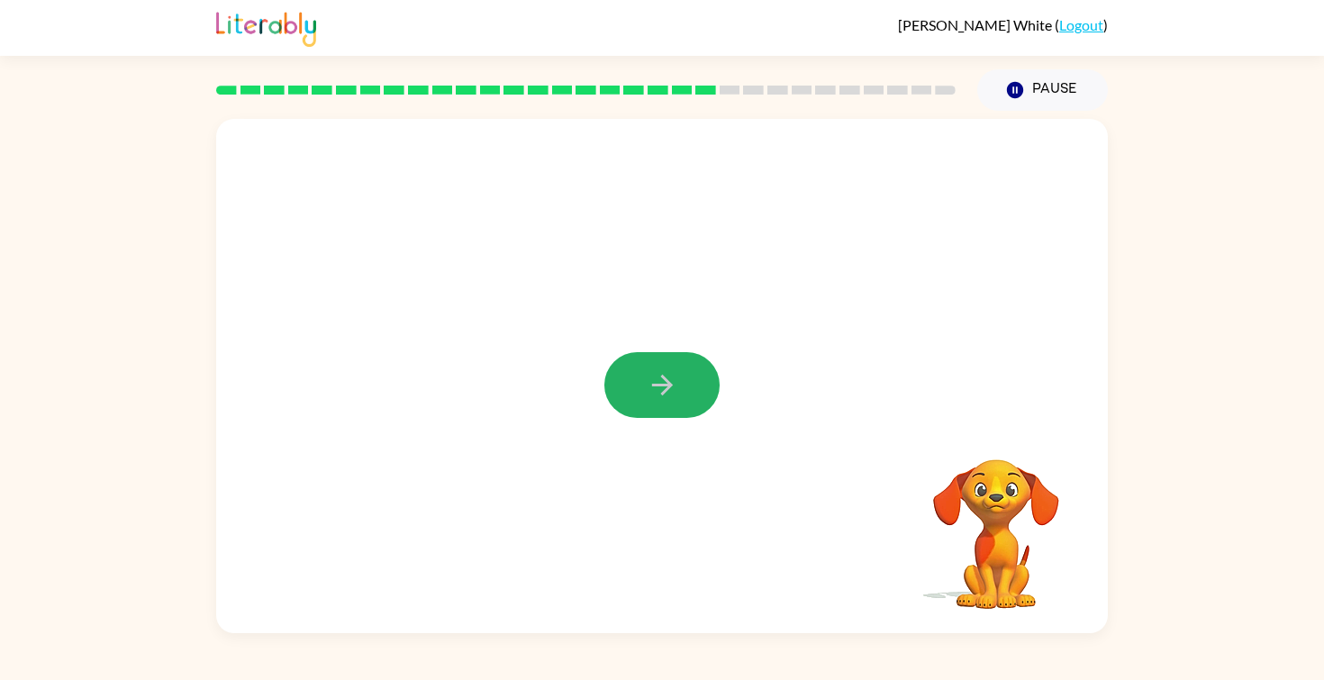
click at [651, 379] on icon "button" at bounding box center [662, 385] width 32 height 32
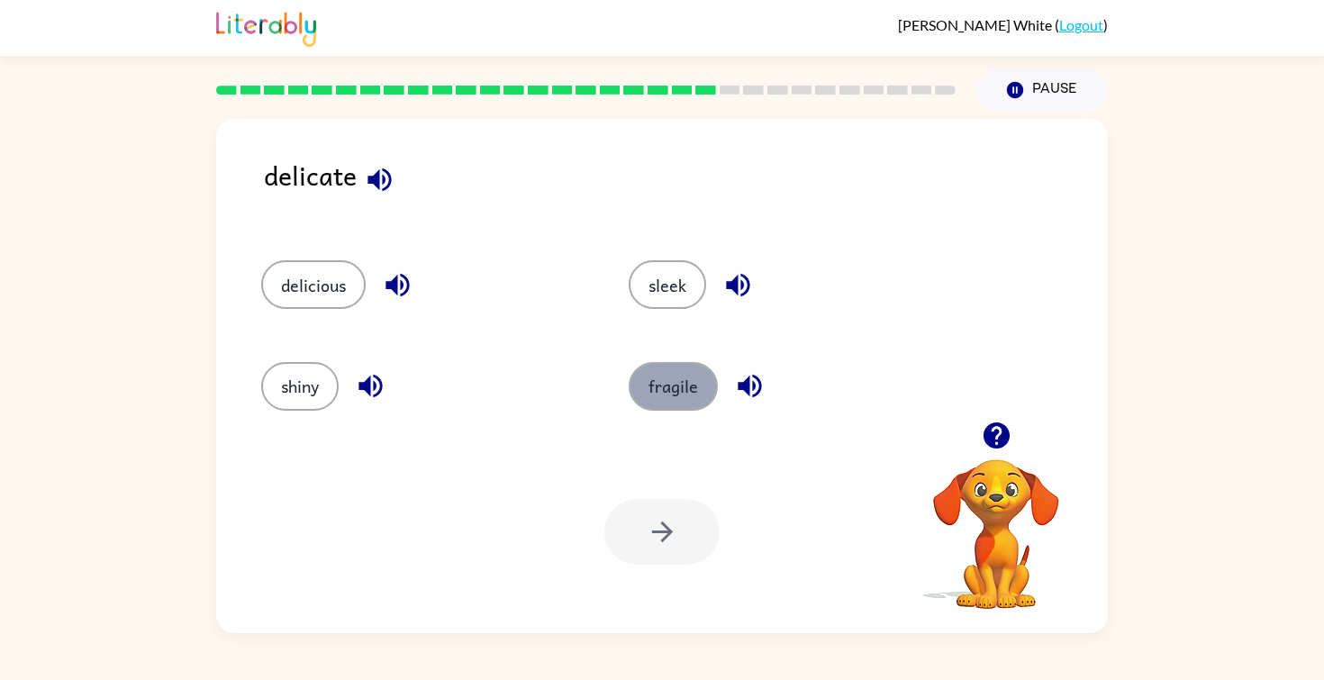
click at [652, 385] on button "fragile" at bounding box center [672, 386] width 89 height 49
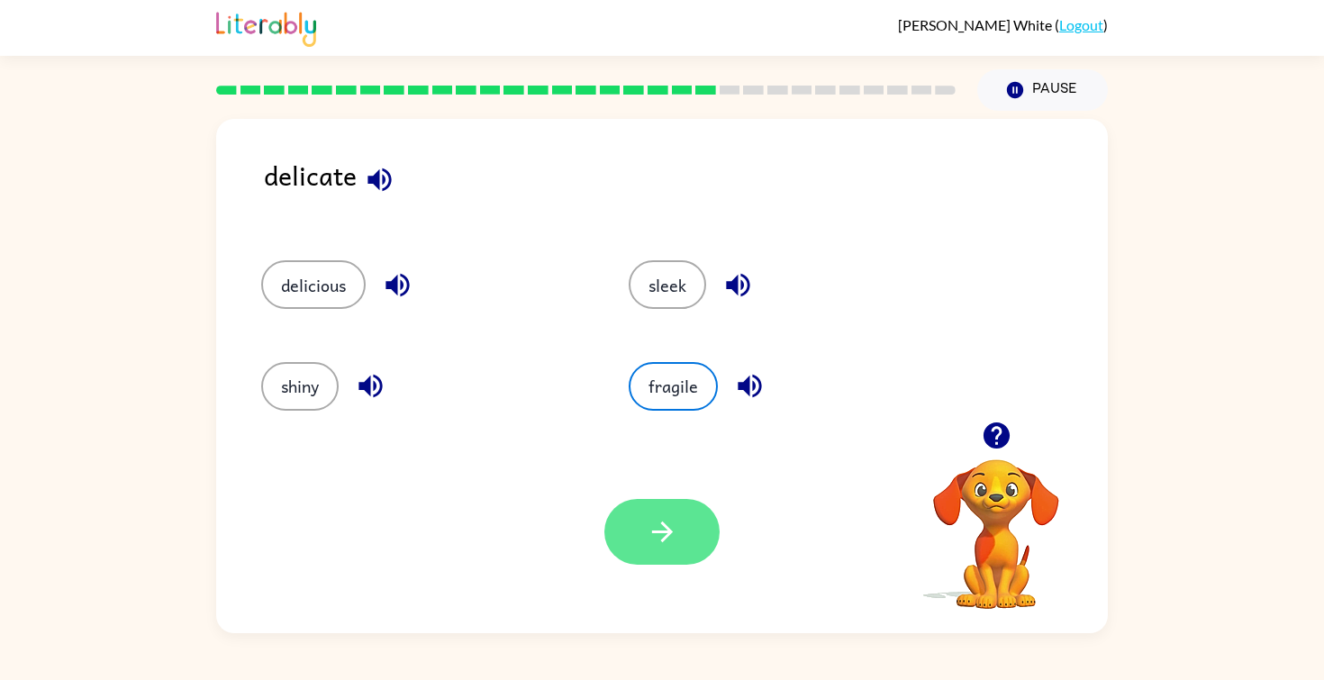
click at [686, 550] on button "button" at bounding box center [661, 532] width 115 height 66
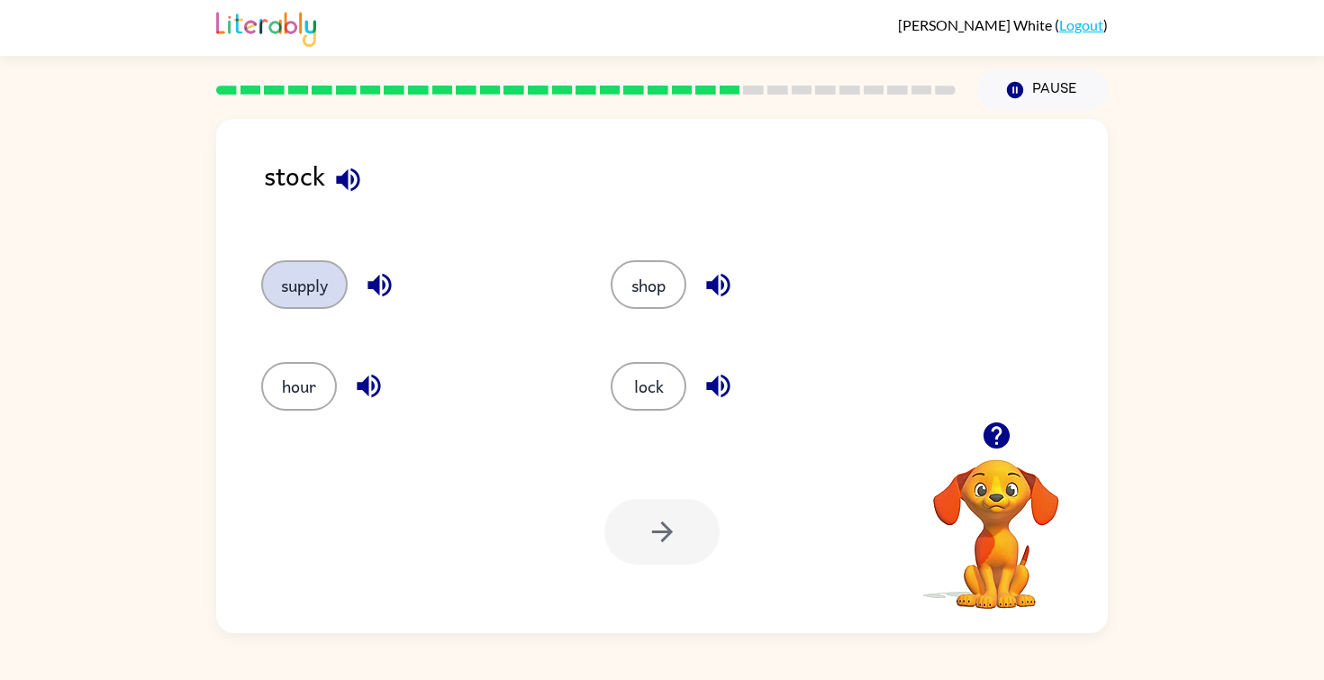
click at [312, 293] on button "supply" at bounding box center [304, 284] width 86 height 49
click at [620, 514] on button "button" at bounding box center [661, 532] width 115 height 66
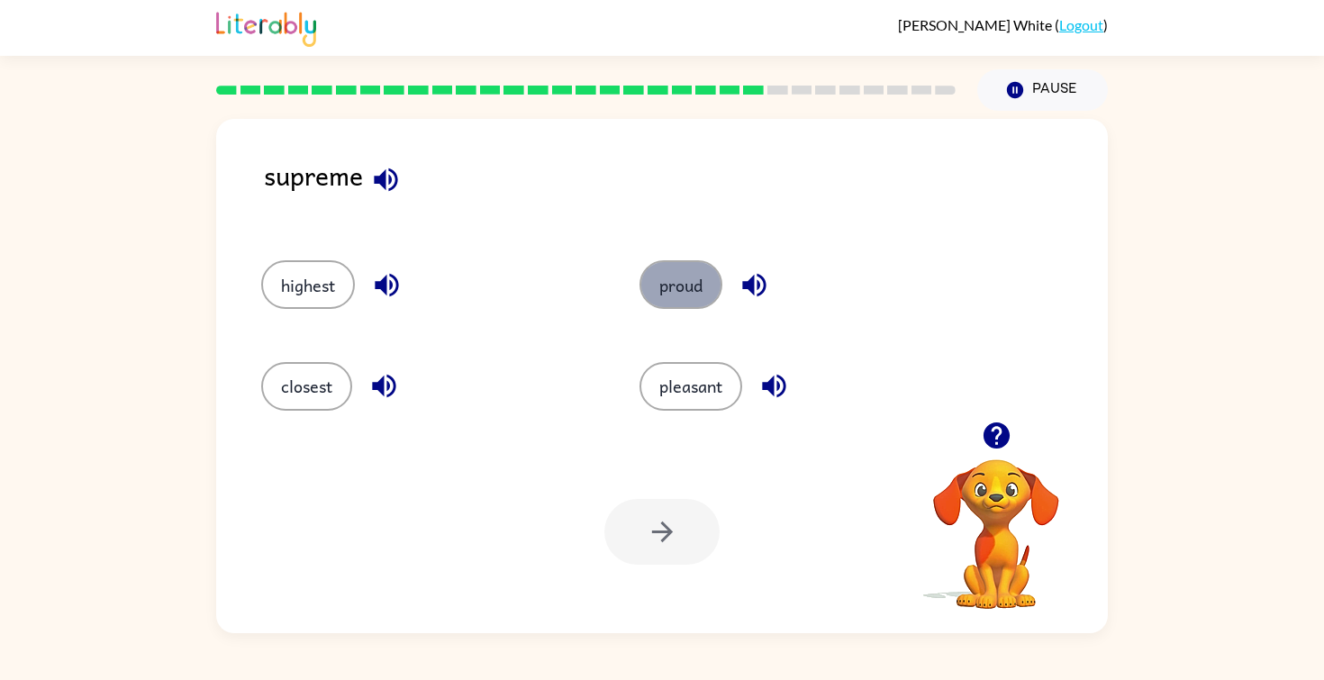
click at [658, 286] on button "proud" at bounding box center [680, 284] width 83 height 49
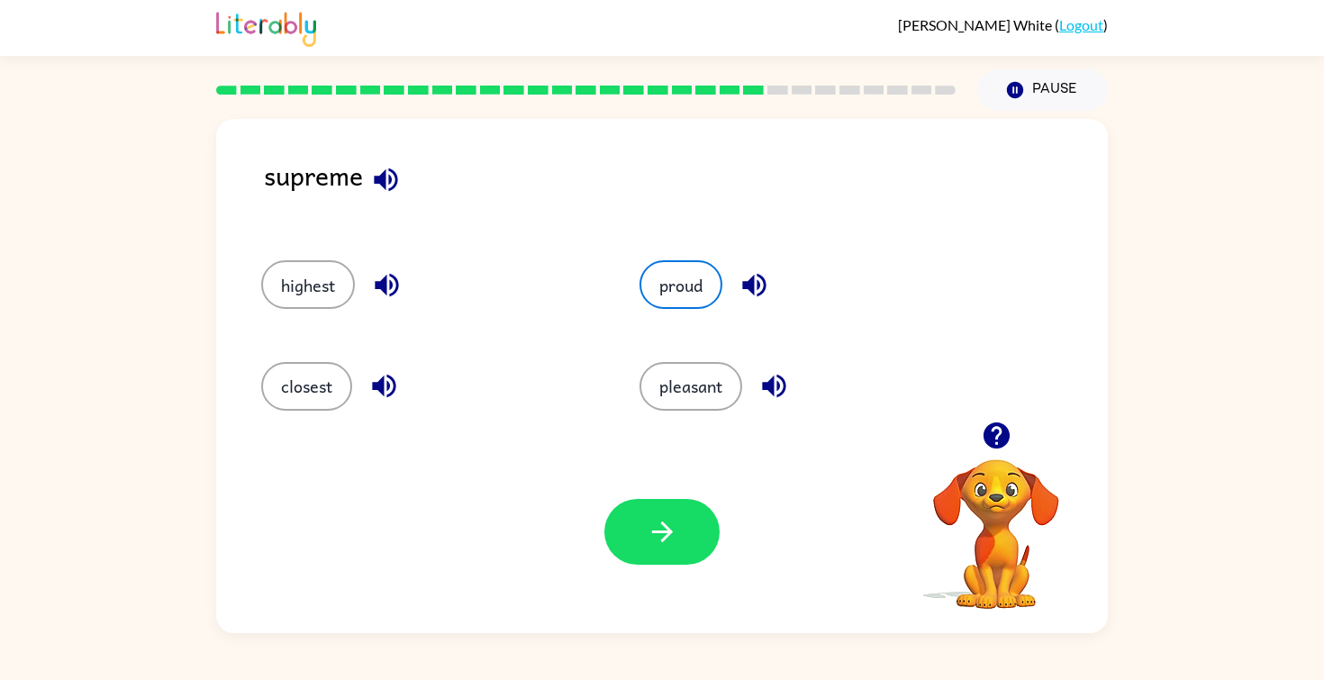
click at [337, 309] on div "highest" at bounding box center [416, 276] width 378 height 101
click at [331, 299] on button "highest" at bounding box center [308, 284] width 94 height 49
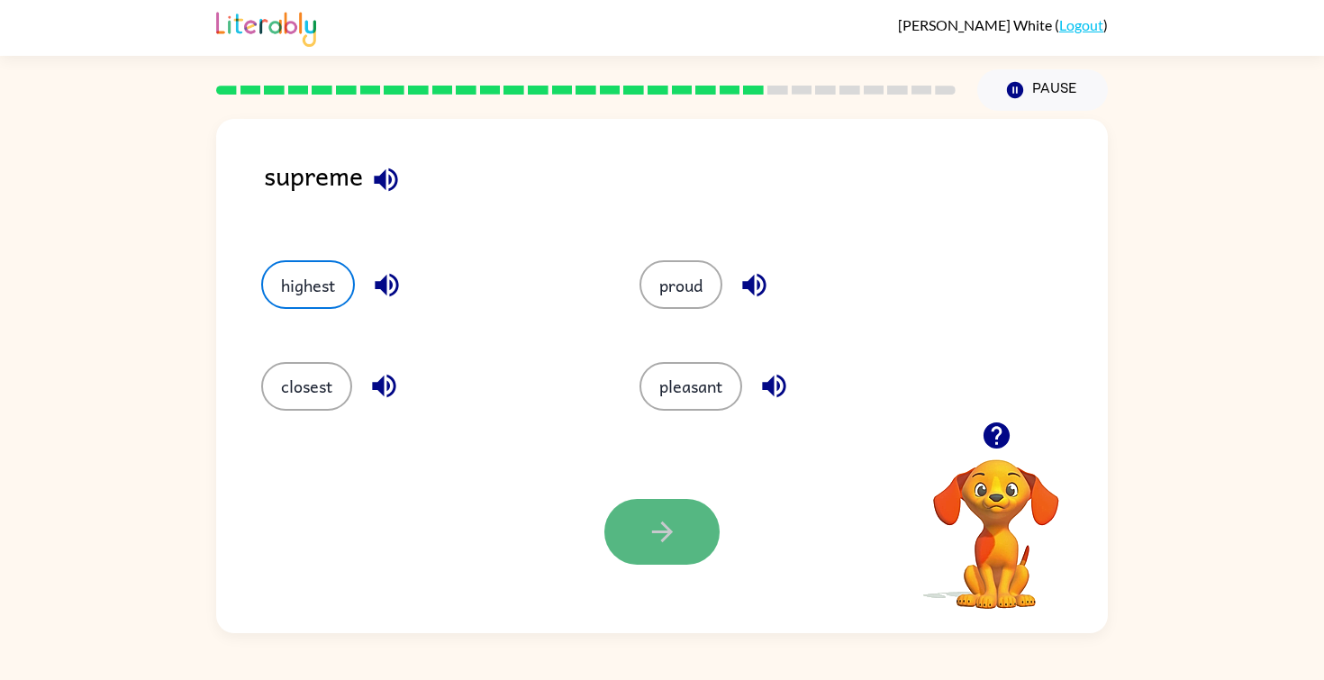
click at [652, 545] on icon "button" at bounding box center [662, 532] width 32 height 32
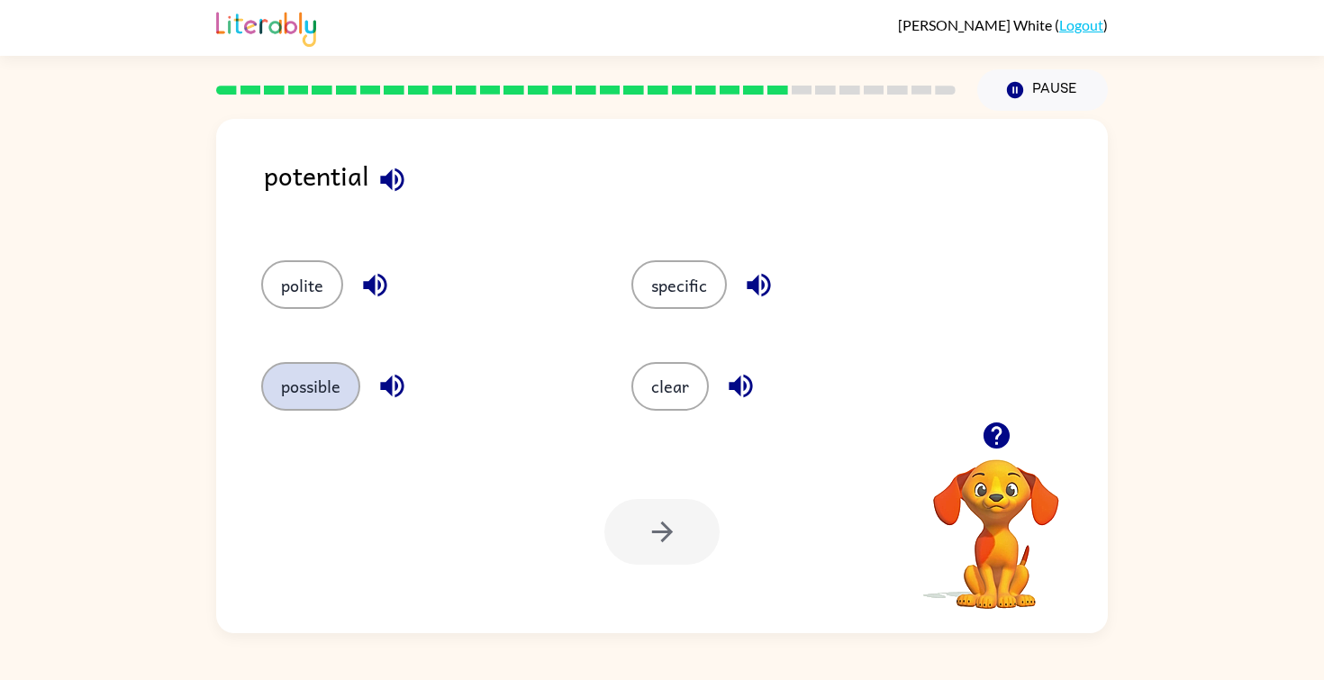
click at [323, 384] on button "possible" at bounding box center [310, 386] width 99 height 49
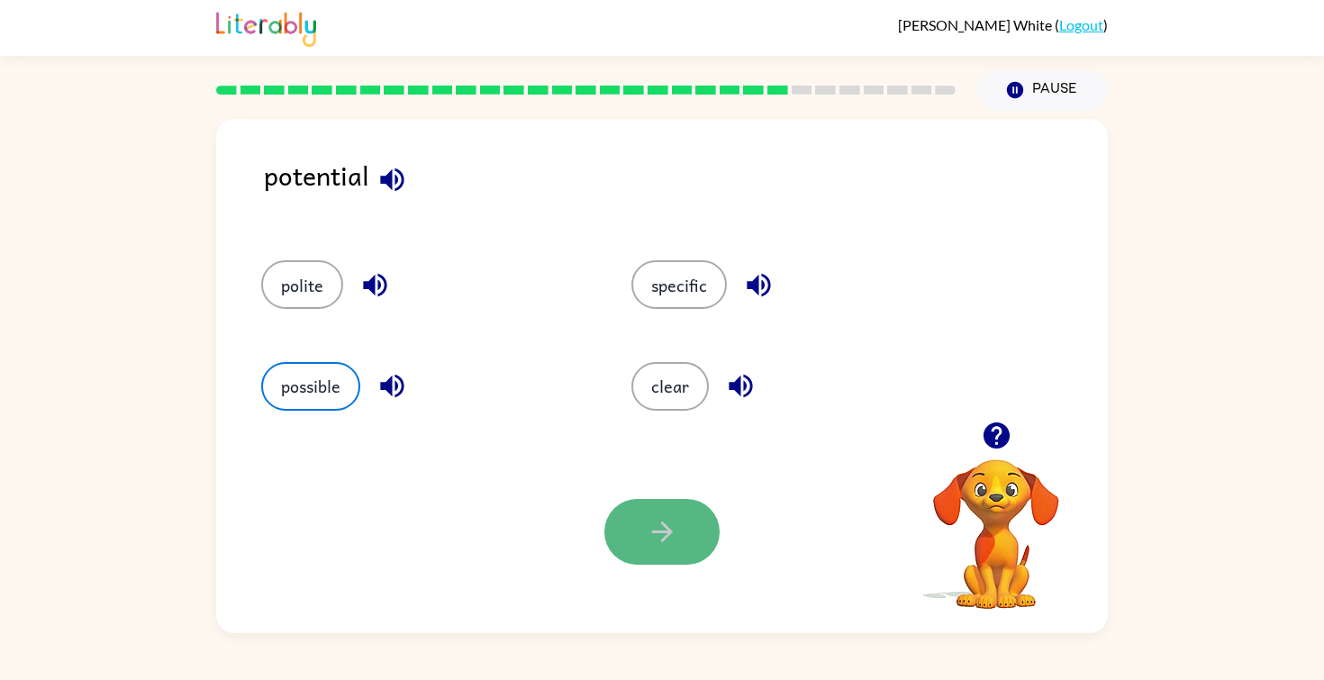
click at [681, 530] on button "button" at bounding box center [661, 532] width 115 height 66
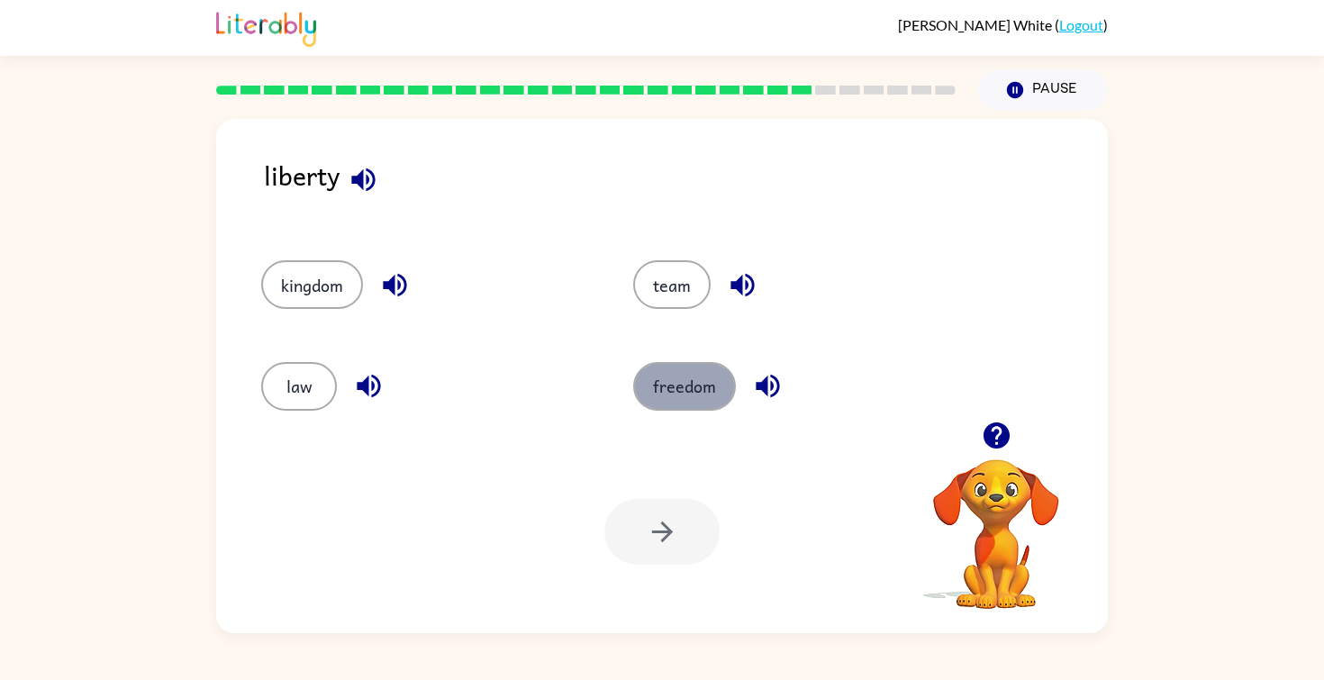
click at [693, 367] on button "freedom" at bounding box center [684, 386] width 103 height 49
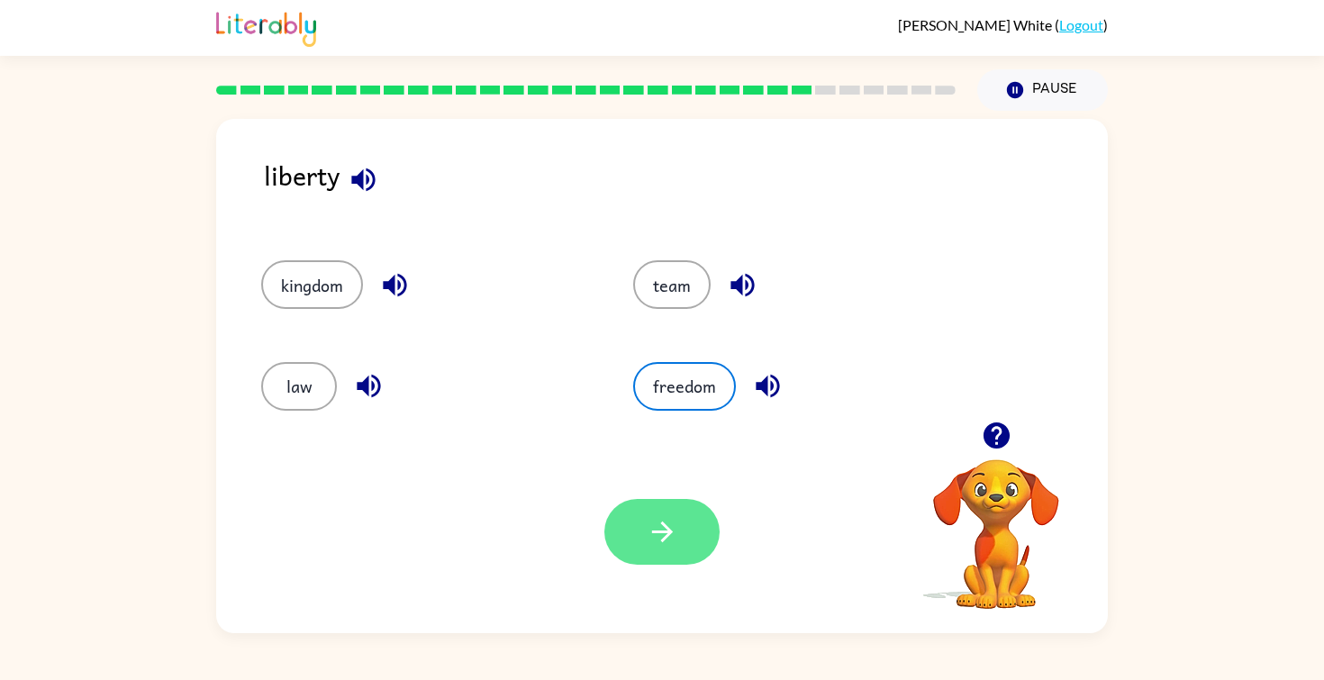
click at [641, 529] on button "button" at bounding box center [661, 532] width 115 height 66
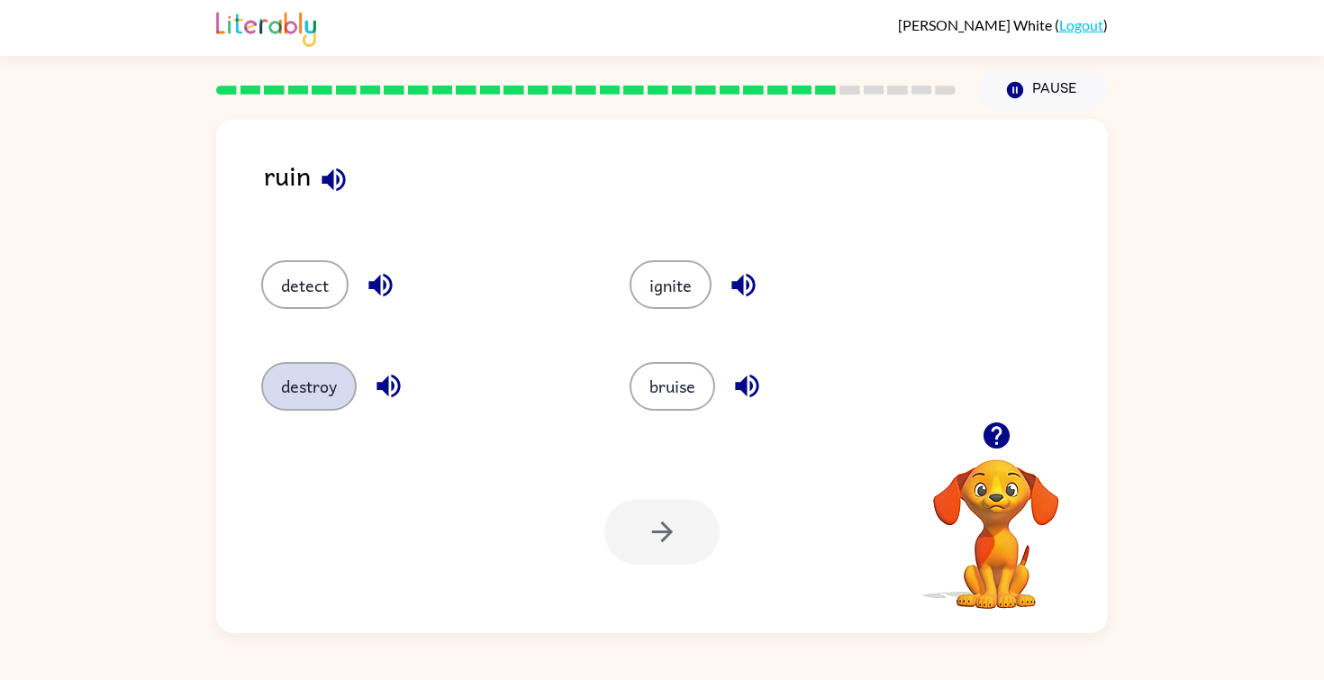
click at [332, 380] on button "destroy" at bounding box center [308, 386] width 95 height 49
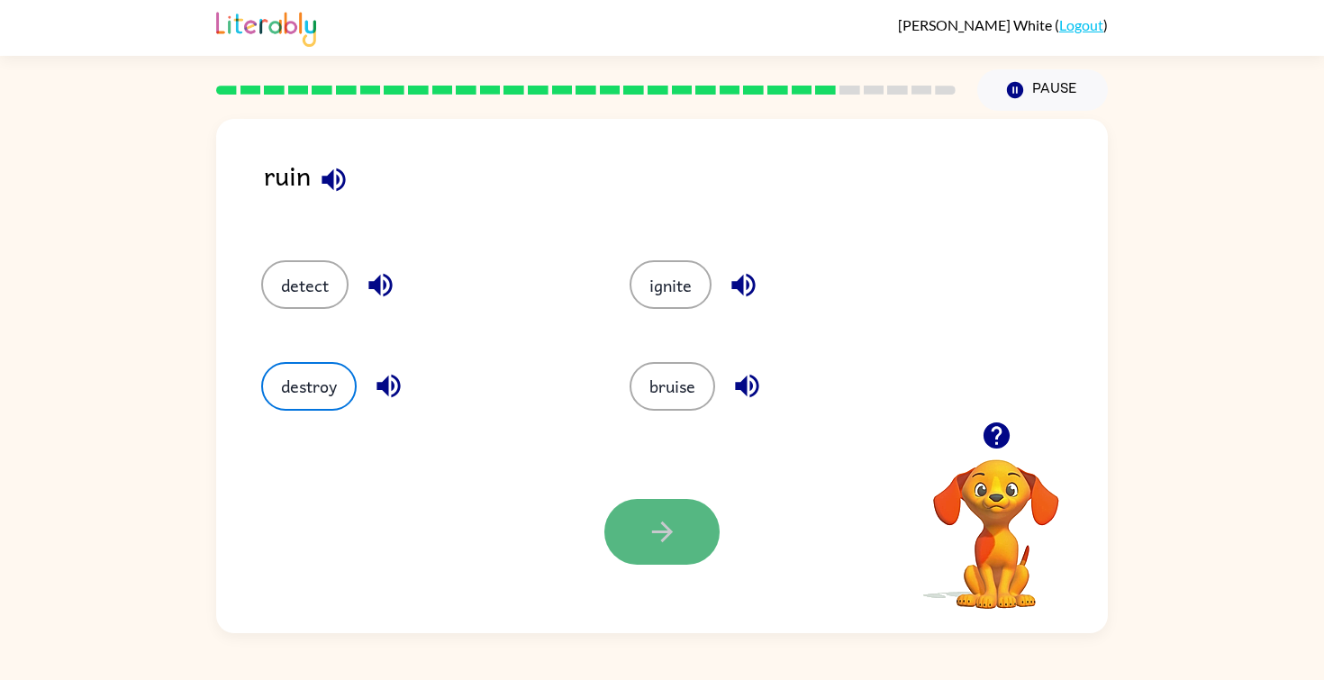
click at [646, 543] on icon "button" at bounding box center [662, 532] width 32 height 32
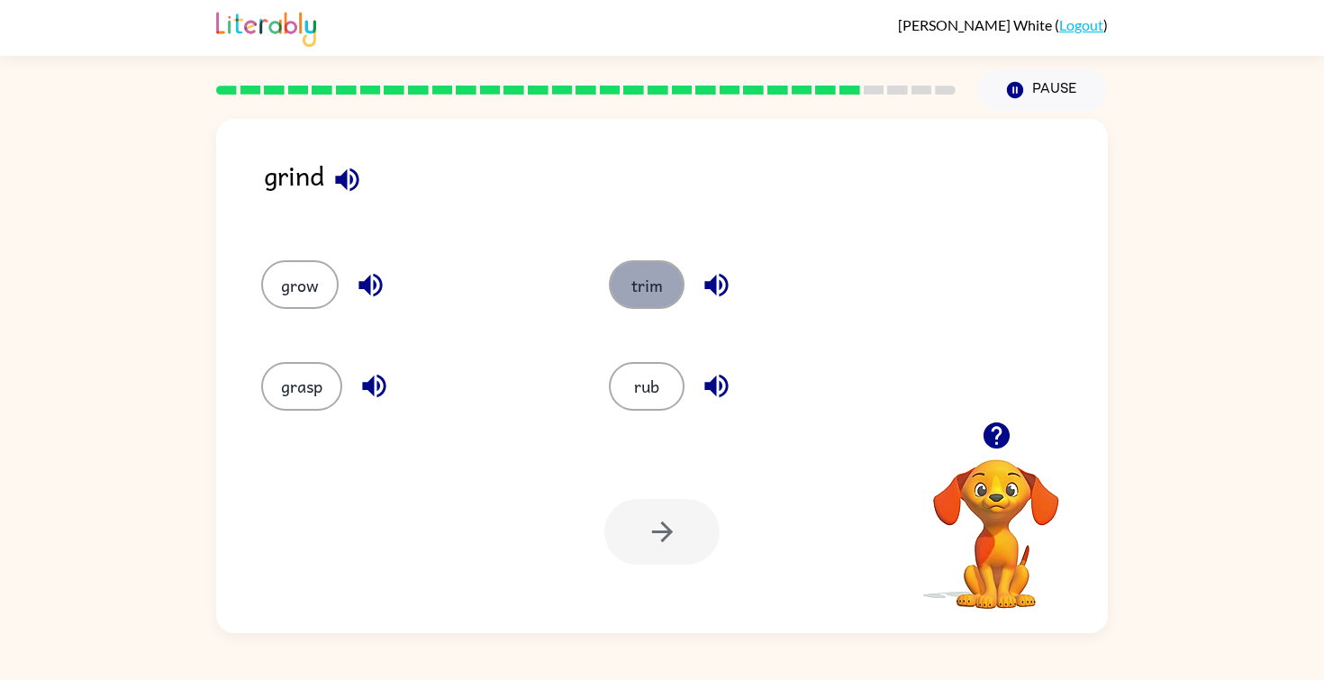
click at [629, 291] on button "trim" at bounding box center [647, 284] width 76 height 49
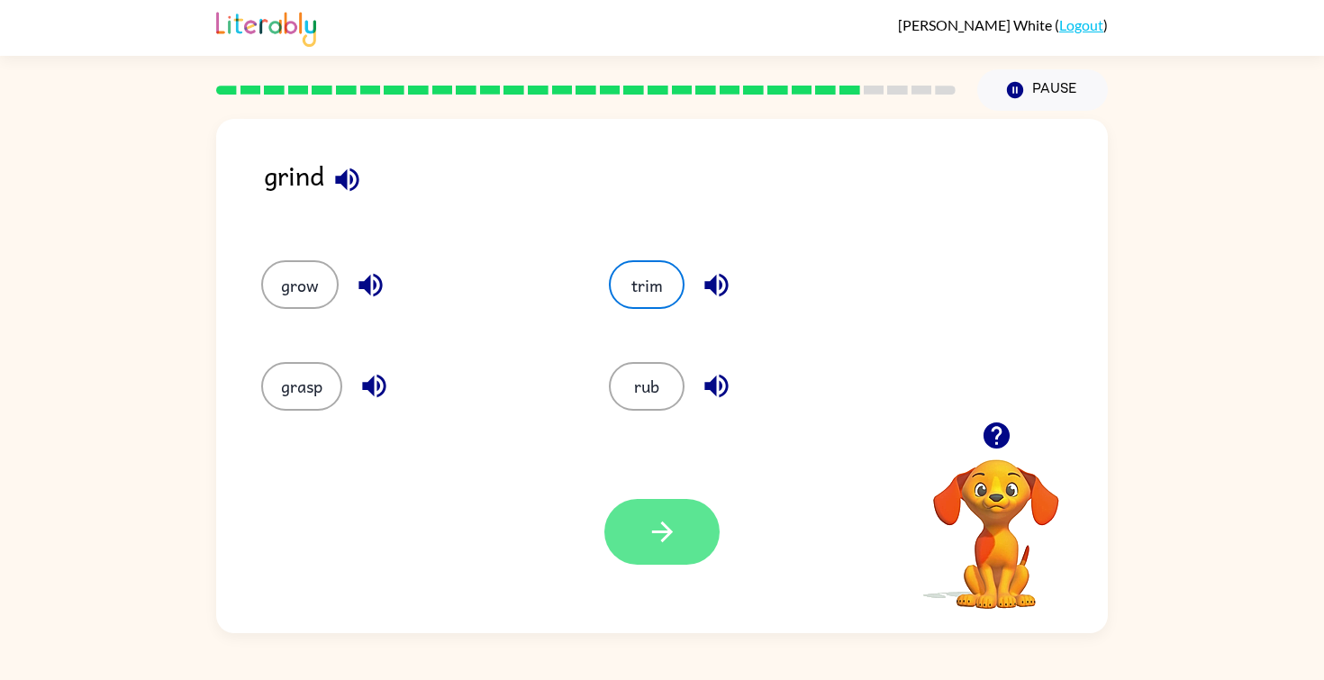
click at [652, 525] on icon "button" at bounding box center [662, 532] width 32 height 32
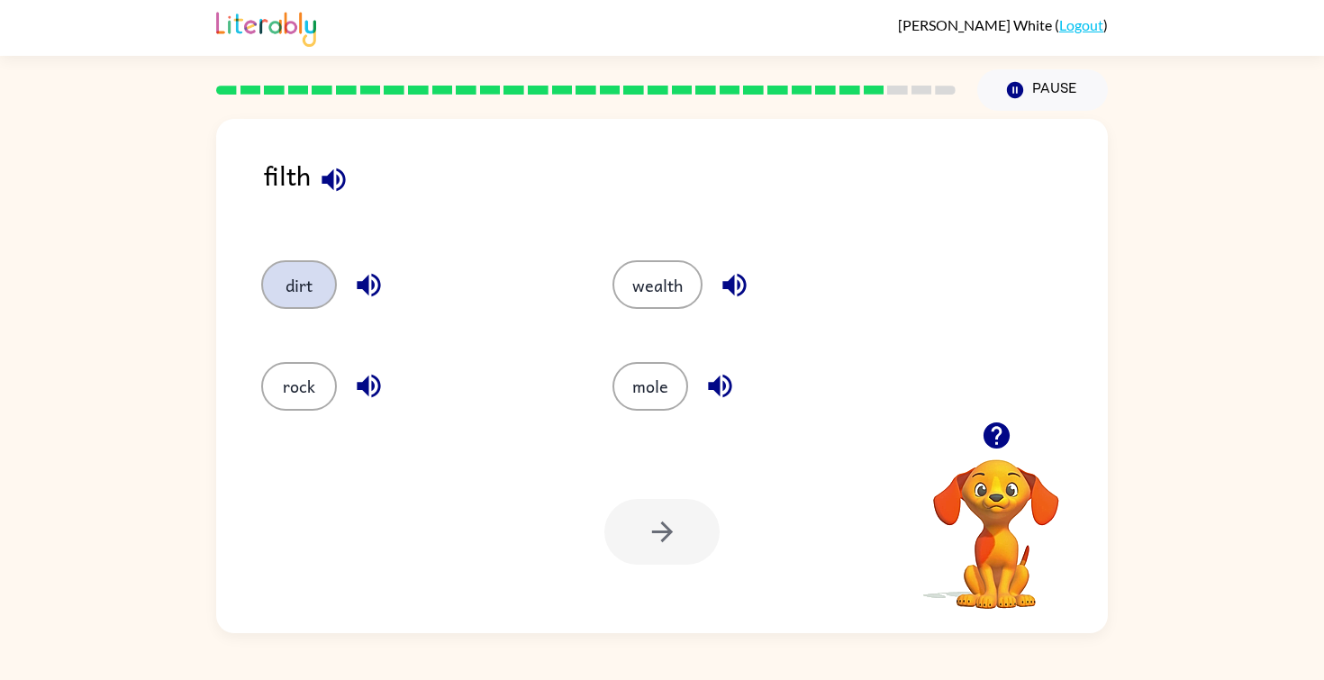
click at [294, 291] on button "dirt" at bounding box center [299, 284] width 76 height 49
click at [687, 541] on button "button" at bounding box center [661, 532] width 115 height 66
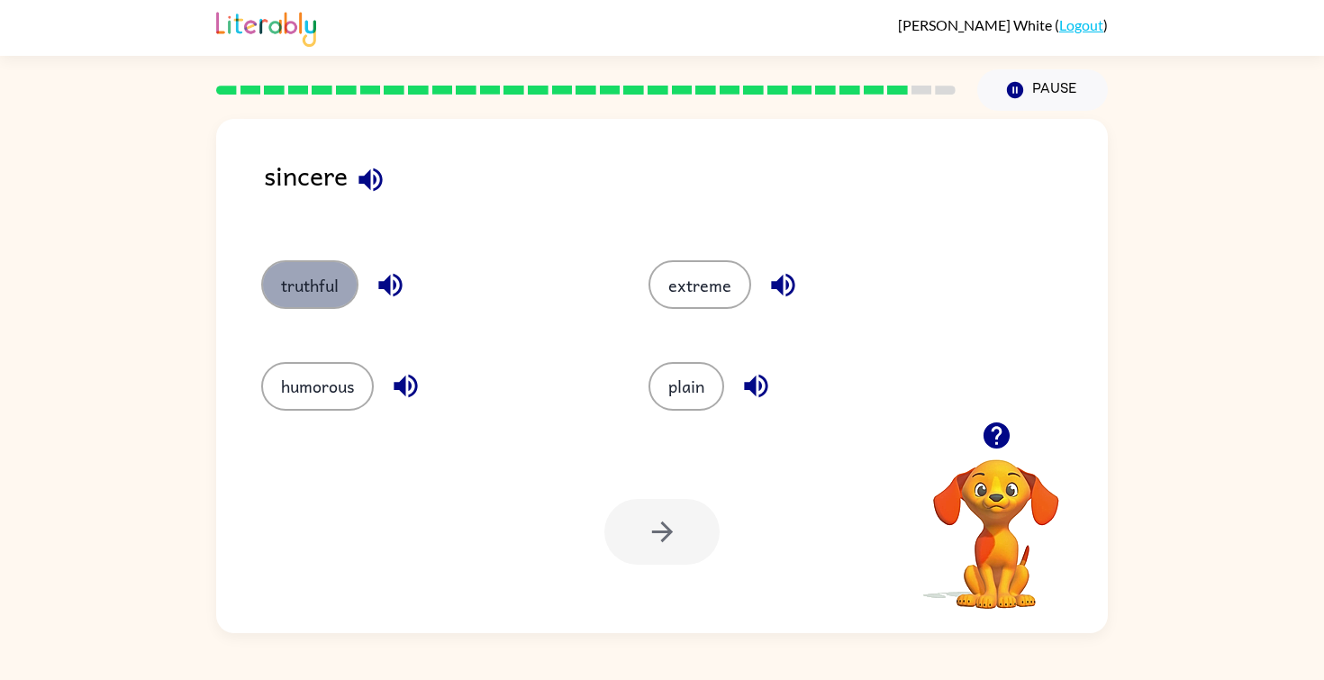
click at [291, 282] on button "truthful" at bounding box center [309, 284] width 97 height 49
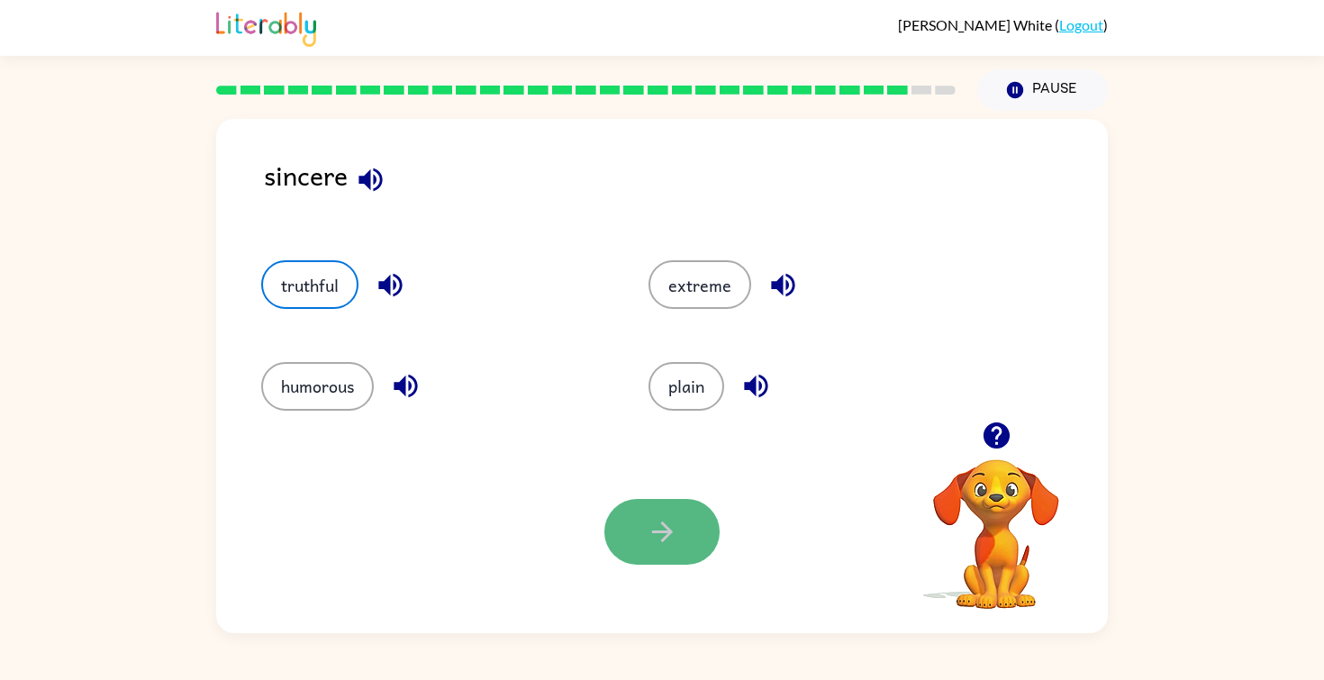
click at [683, 551] on button "button" at bounding box center [661, 532] width 115 height 66
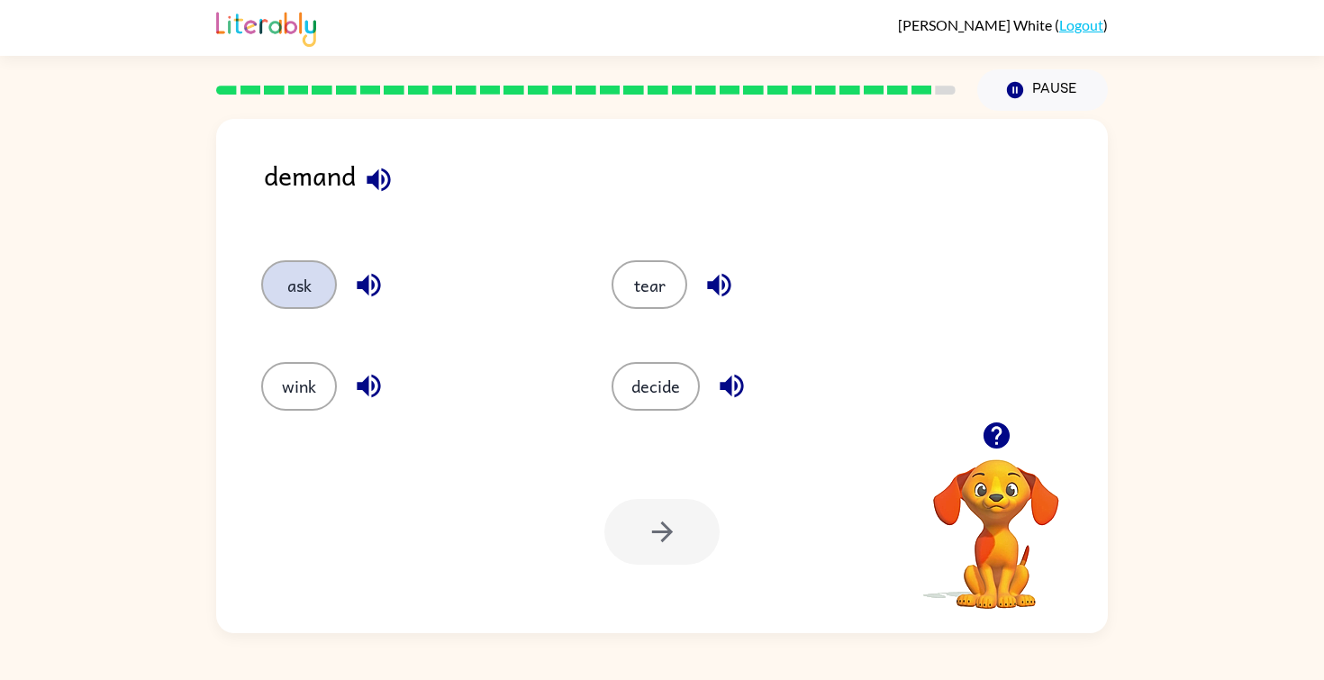
click at [303, 293] on button "ask" at bounding box center [299, 284] width 76 height 49
click at [674, 540] on icon "button" at bounding box center [662, 532] width 32 height 32
